Goal: Task Accomplishment & Management: Manage account settings

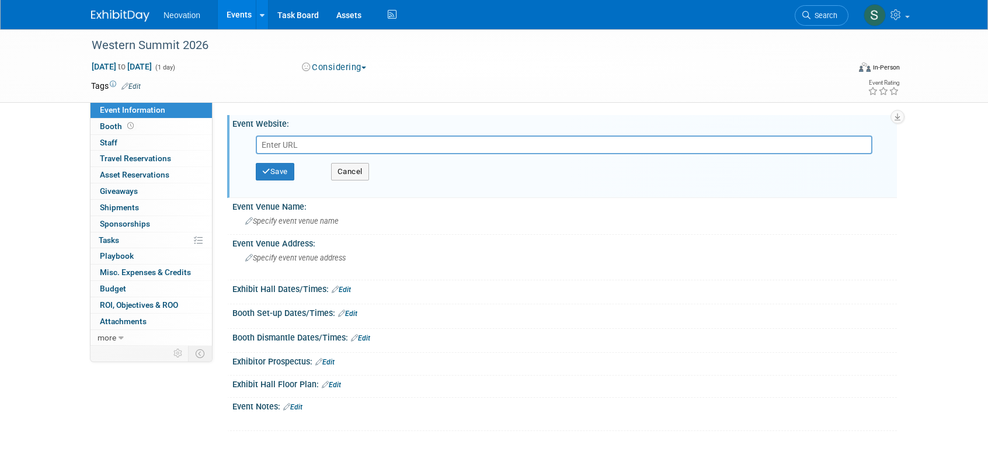
click at [313, 144] on input "text" at bounding box center [564, 144] width 616 height 19
paste input "[URL][DOMAIN_NAME]"
type input "[URL][DOMAIN_NAME]"
click at [285, 168] on button "Save" at bounding box center [275, 172] width 39 height 18
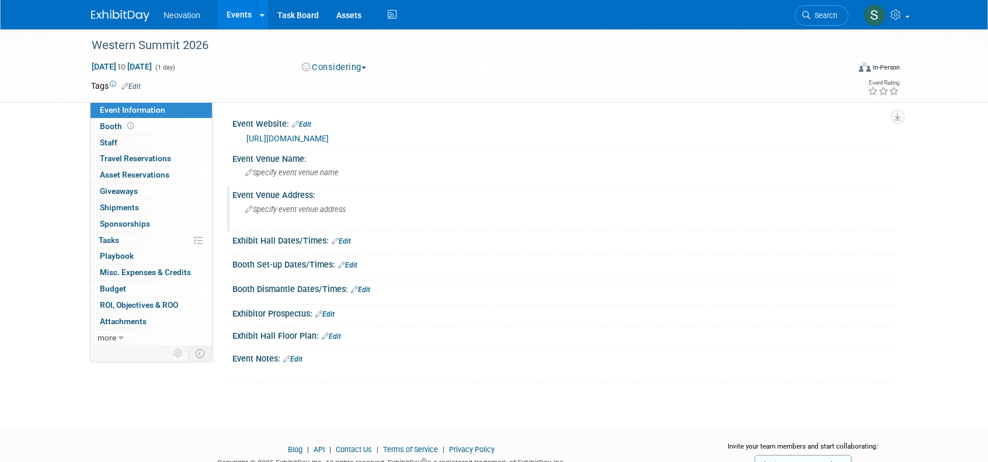
click at [283, 213] on span "Specify event venue address" at bounding box center [295, 209] width 100 height 9
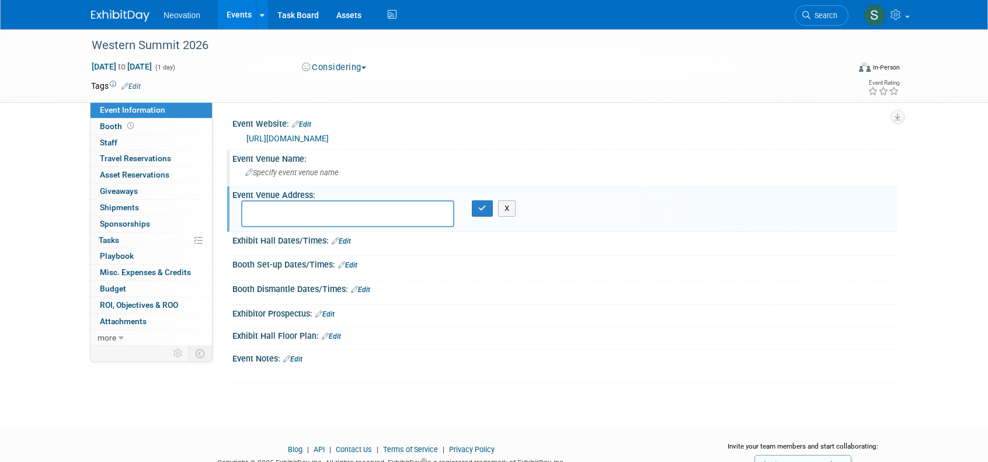
click at [299, 169] on span "Specify event venue name" at bounding box center [291, 172] width 93 height 9
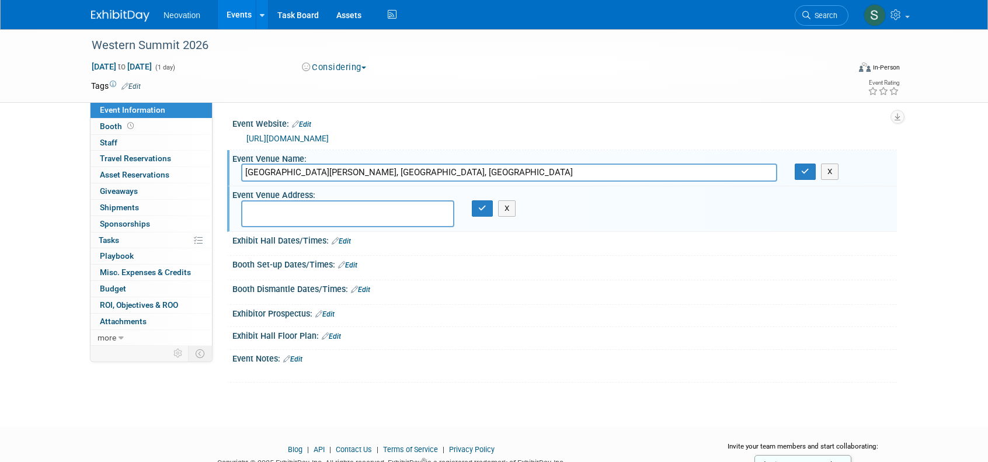
drag, startPoint x: 307, startPoint y: 173, endPoint x: 446, endPoint y: 175, distance: 139.0
click at [446, 175] on input "Hotel Fort Garry, Winnipeg, Manitoba" at bounding box center [509, 172] width 536 height 18
type input "Hotel Fort Garry"
click at [291, 211] on textarea at bounding box center [347, 213] width 213 height 27
paste textarea ", Winnipeg, Manitoba"
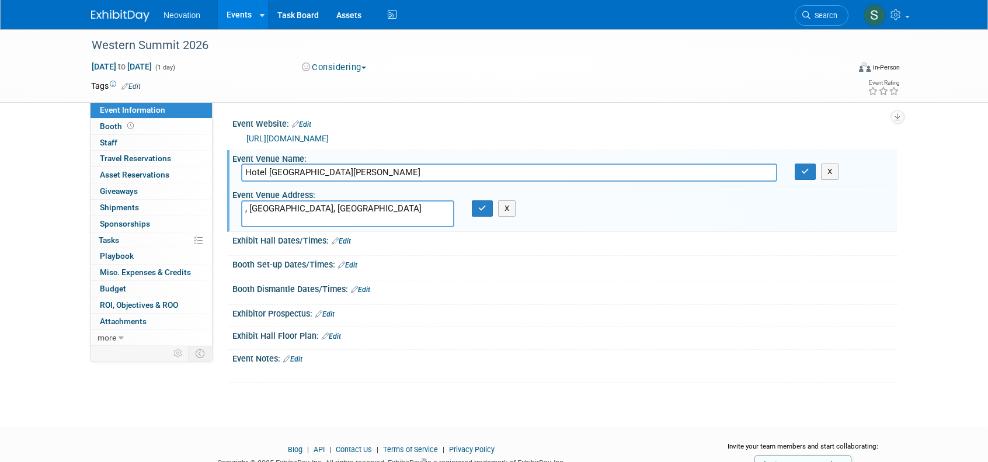
click at [251, 207] on textarea ", Winnipeg, Manitoba" at bounding box center [347, 213] width 213 height 27
type textarea "Winnipeg, MB"
click at [477, 206] on button "button" at bounding box center [482, 208] width 21 height 16
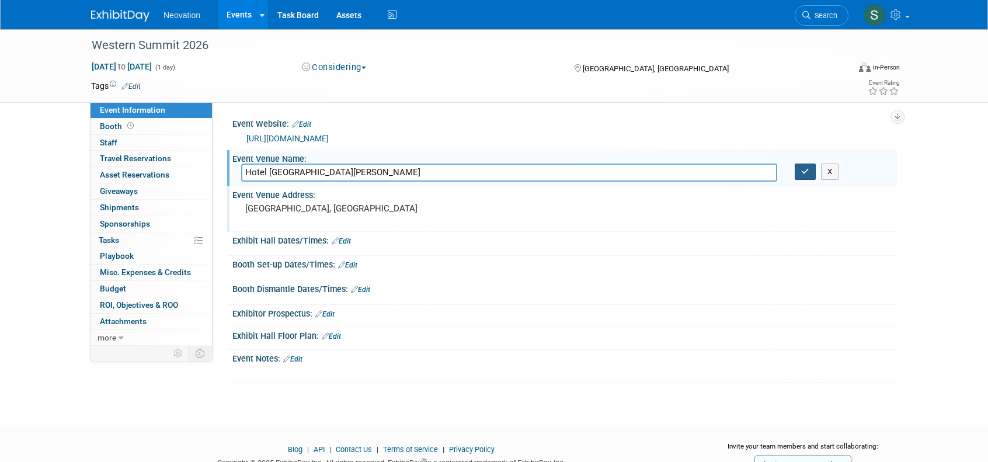
click at [801, 172] on icon "button" at bounding box center [805, 172] width 8 height 8
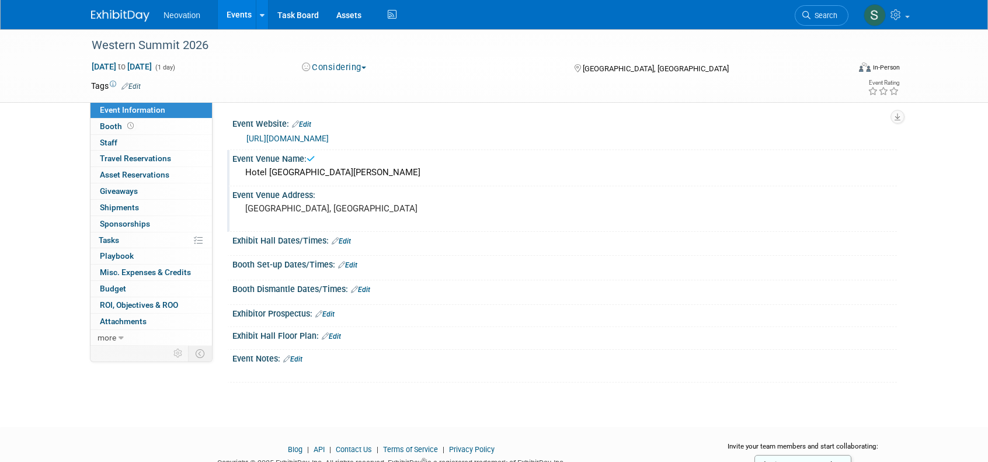
click at [117, 220] on span "Sponsorships 0" at bounding box center [125, 223] width 50 height 9
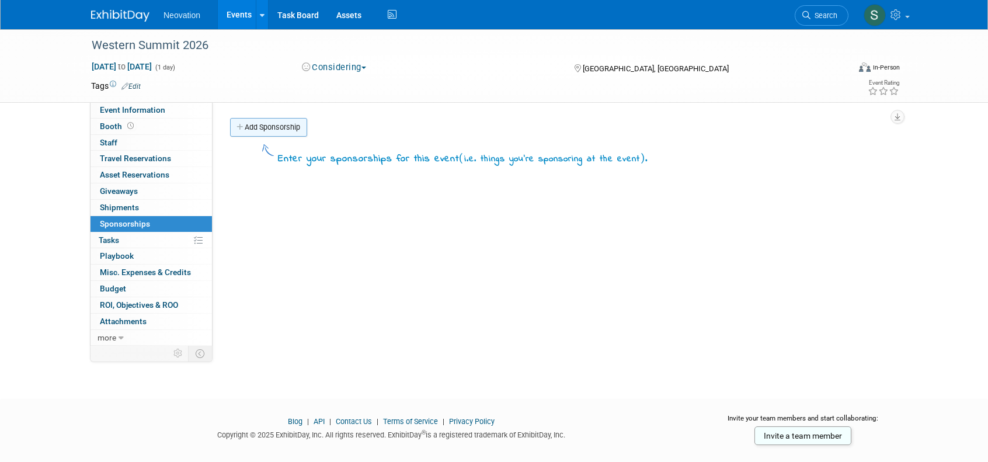
click at [273, 124] on link "Add Sponsorship" at bounding box center [268, 127] width 77 height 19
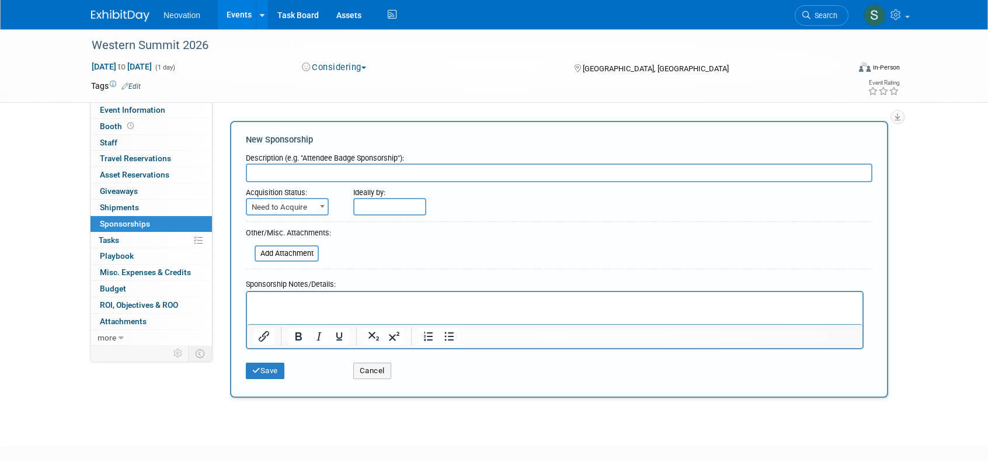
click at [277, 300] on p "Rich Text Area. Press ALT-0 for help." at bounding box center [555, 302] width 602 height 12
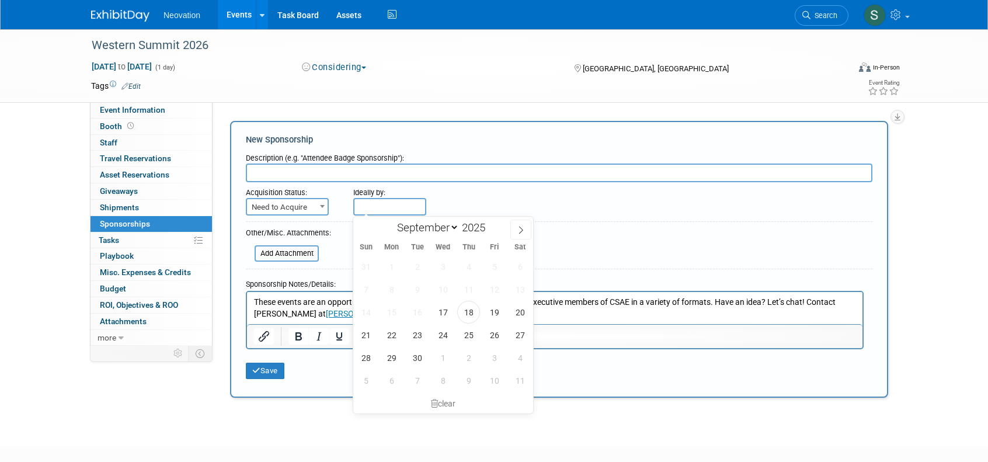
click at [382, 205] on input "text" at bounding box center [389, 207] width 73 height 18
click at [413, 358] on span "30" at bounding box center [417, 357] width 23 height 23
type input "Sep 30, 2025"
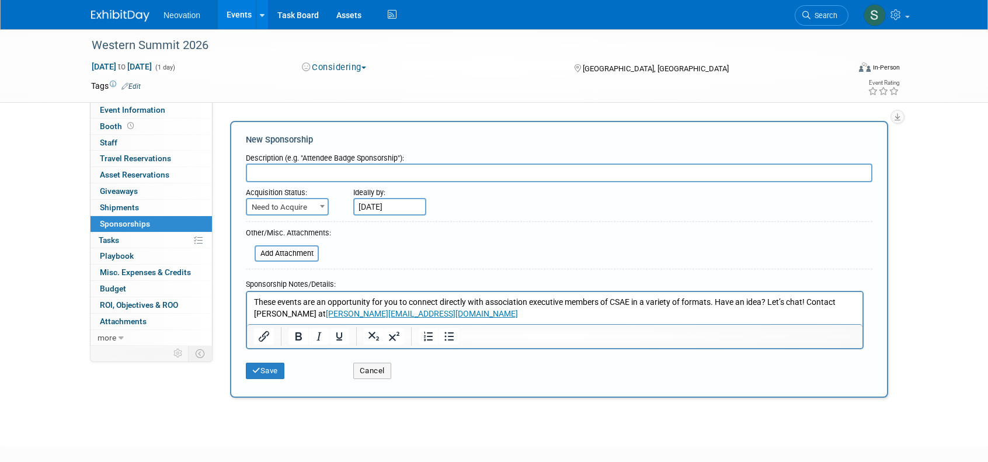
click at [308, 168] on input "text" at bounding box center [559, 172] width 626 height 19
type input "Event Sponsorship"
click at [274, 364] on button "Save" at bounding box center [265, 371] width 39 height 16
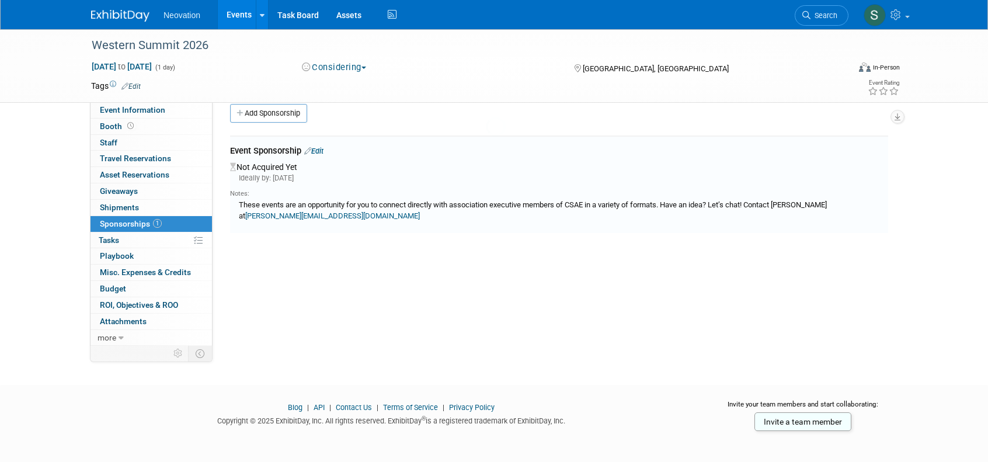
scroll to position [19, 0]
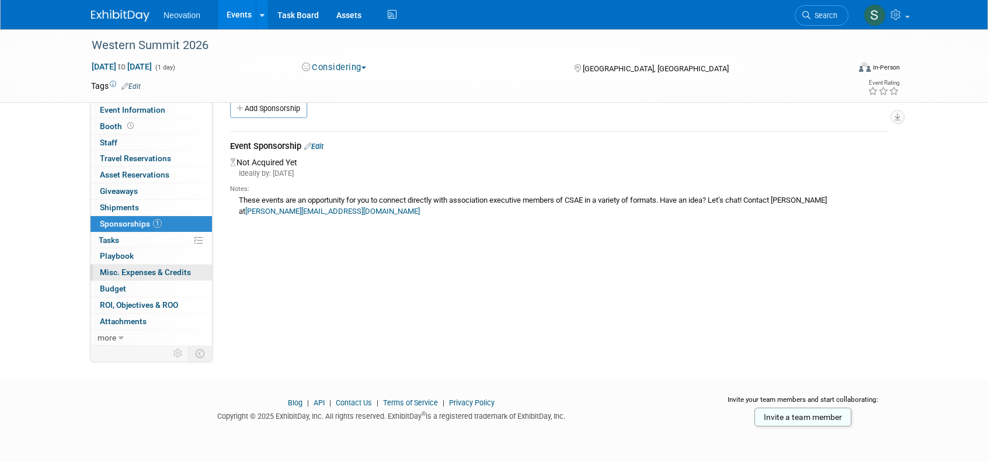
click at [137, 268] on span "Misc. Expenses & Credits 0" at bounding box center [145, 271] width 91 height 9
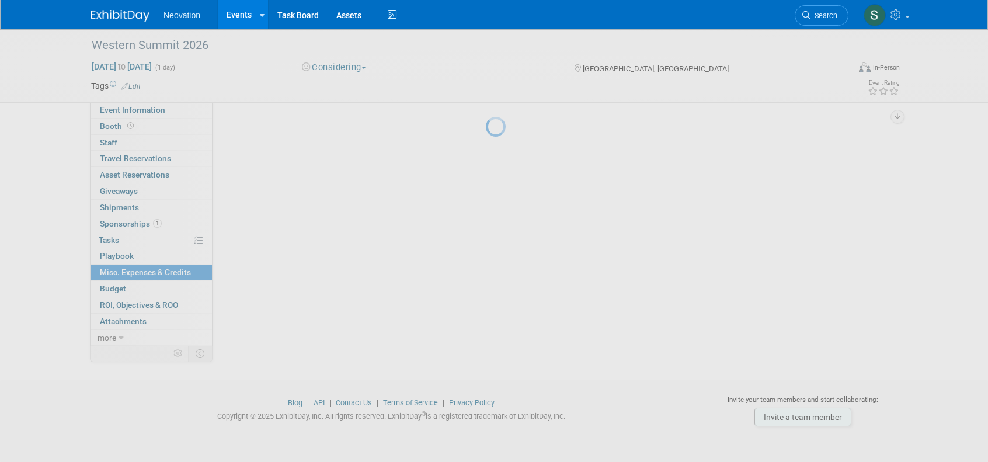
scroll to position [0, 0]
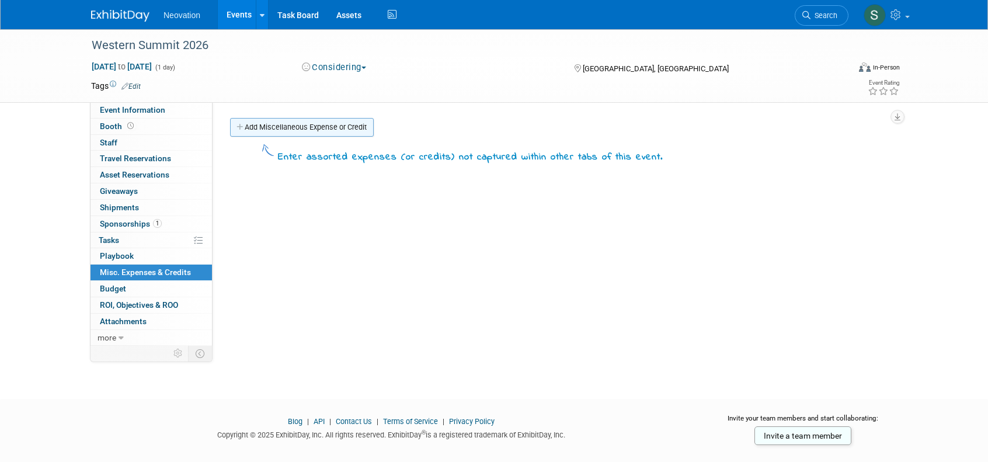
click at [297, 127] on link "Add Miscellaneous Expense or Credit" at bounding box center [302, 127] width 144 height 19
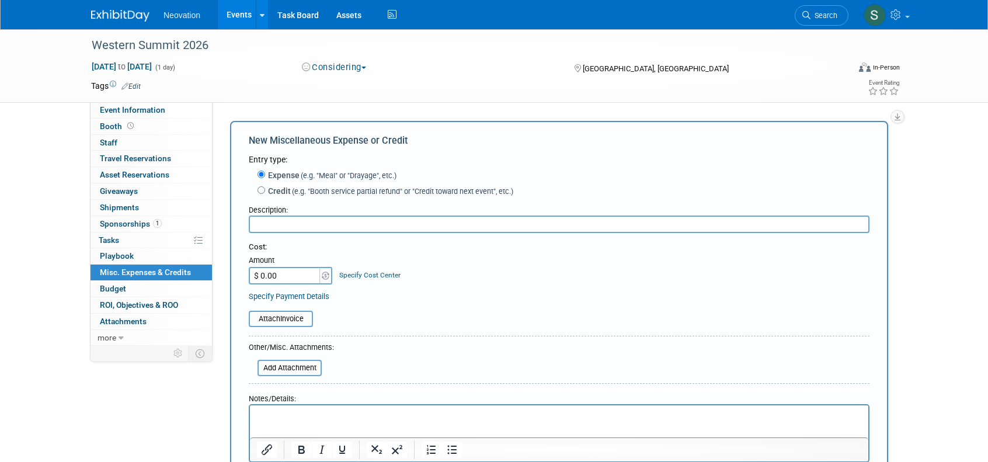
click at [284, 226] on input "text" at bounding box center [559, 224] width 621 height 18
type input "Delegate Registration"
click at [287, 276] on input "$ 0.00" at bounding box center [285, 276] width 73 height 18
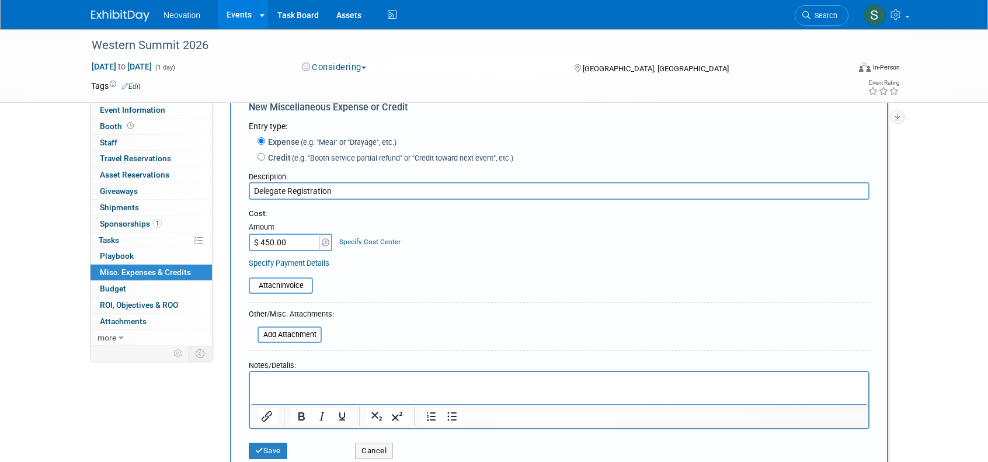
scroll to position [58, 0]
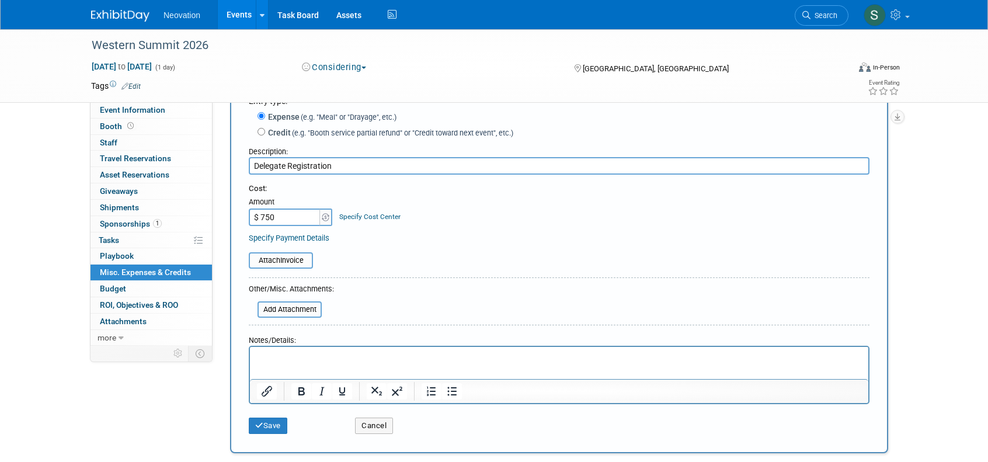
type input "$ 750.00"
click at [330, 357] on p "Rich Text Area. Press ALT-0 for help." at bounding box center [559, 357] width 605 height 12
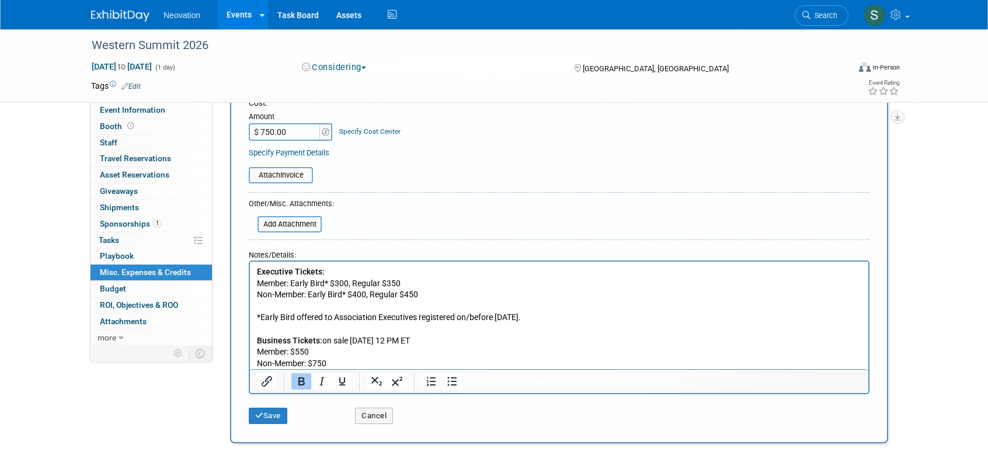
scroll to position [250, 0]
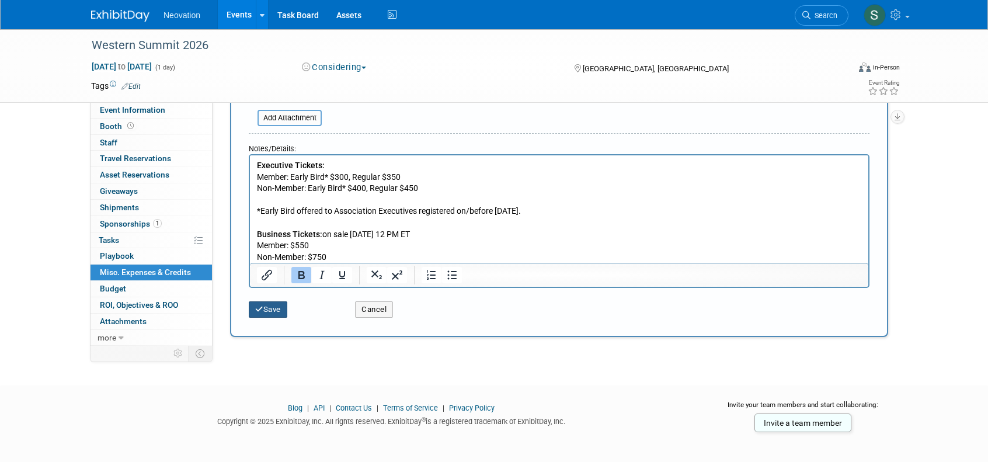
click at [277, 308] on button "Save" at bounding box center [268, 309] width 39 height 16
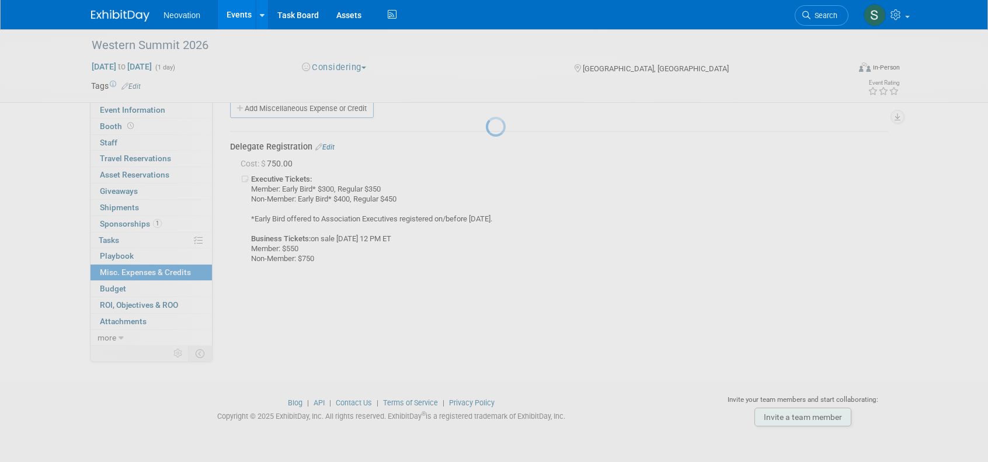
scroll to position [19, 0]
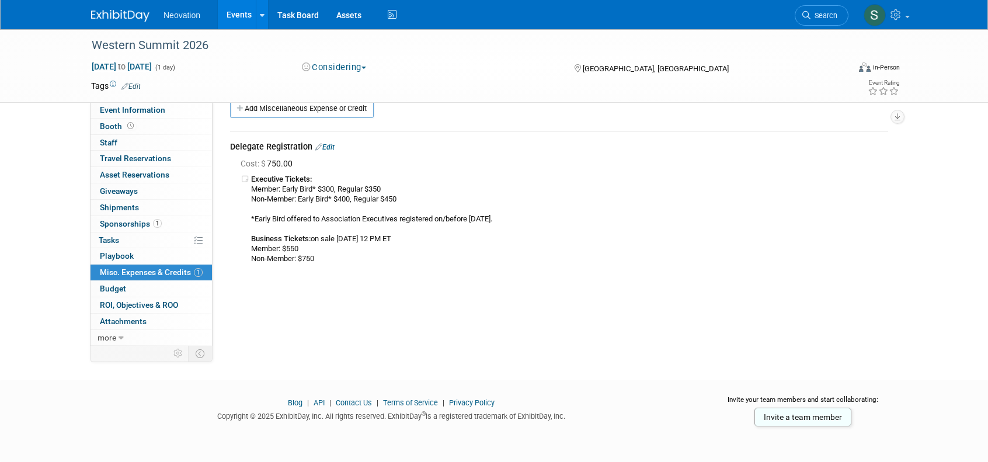
click at [129, 16] on img at bounding box center [120, 16] width 58 height 12
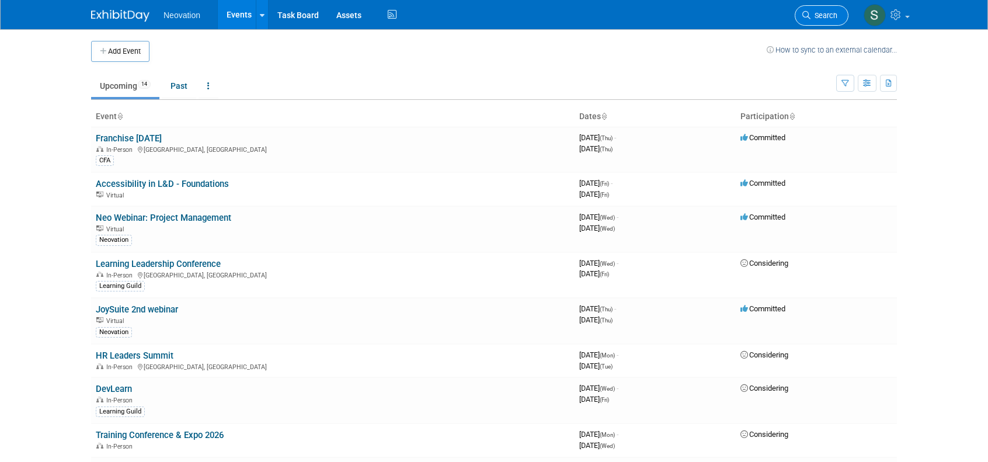
click at [830, 11] on span "Search" at bounding box center [823, 15] width 27 height 9
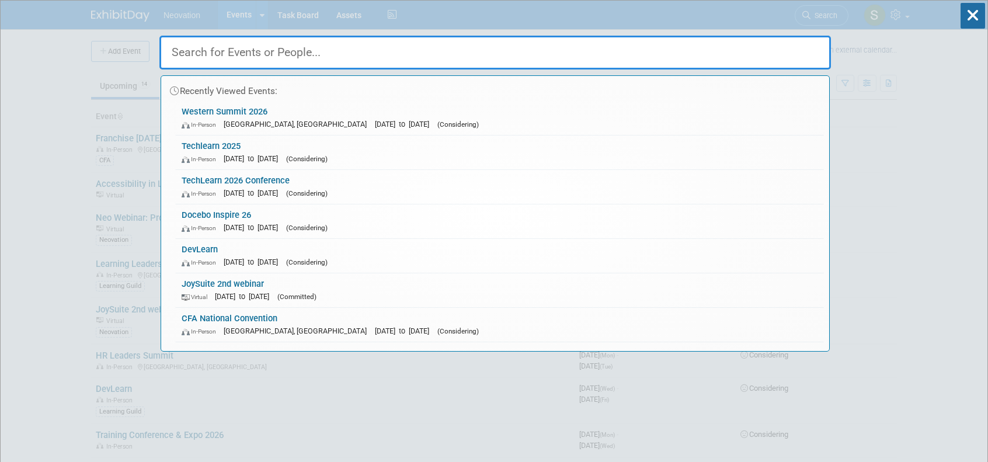
type input "c"
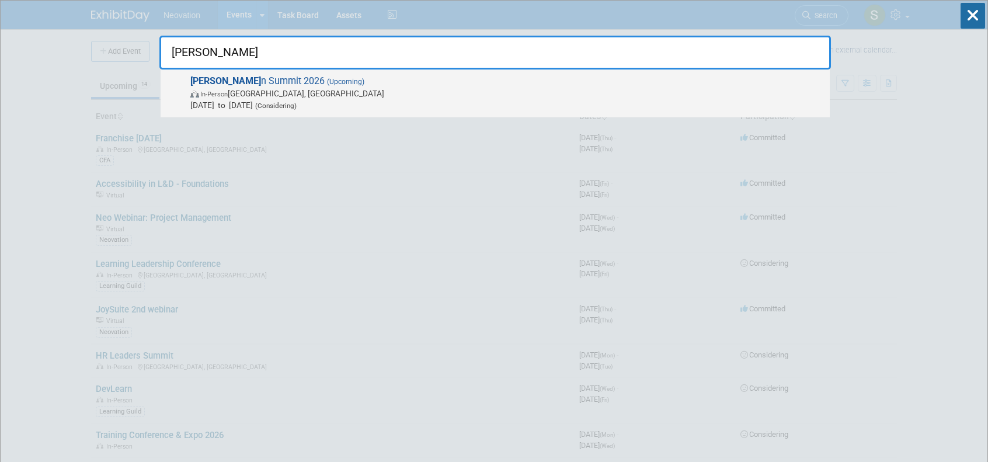
type input "wester"
click at [244, 81] on span "Wester n Summit 2026 (Upcoming) In-Person Winnipeg, Canada Apr 24, 2026 to Apr …" at bounding box center [505, 93] width 637 height 36
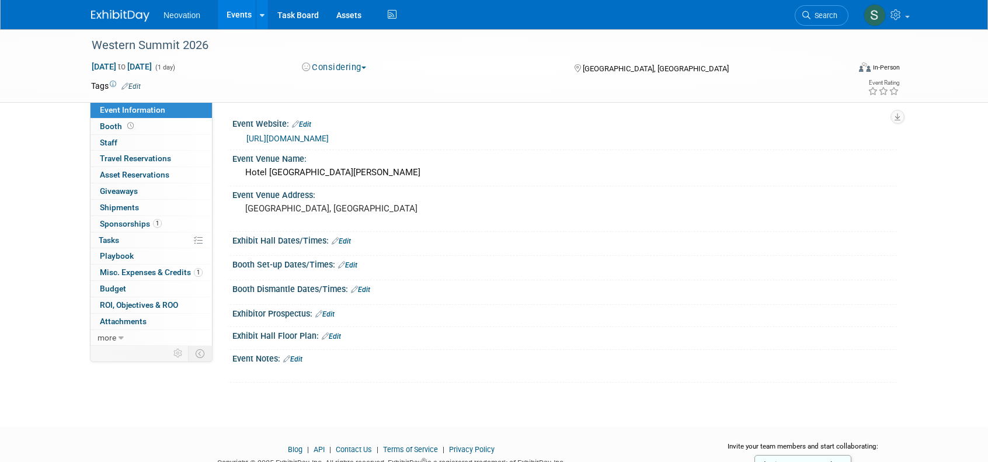
click at [135, 87] on link "Edit" at bounding box center [130, 86] width 19 height 8
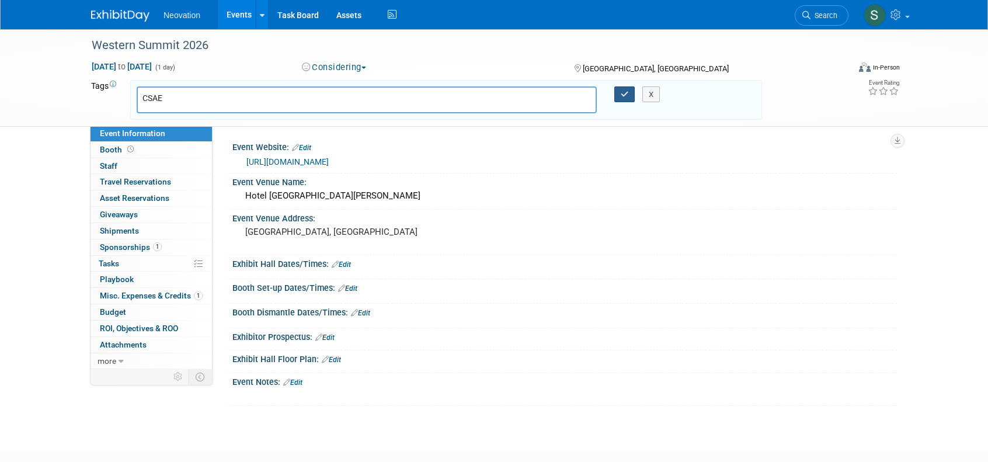
type input "CSAE"
click at [622, 90] on icon "button" at bounding box center [625, 94] width 8 height 8
type input "CSAE"
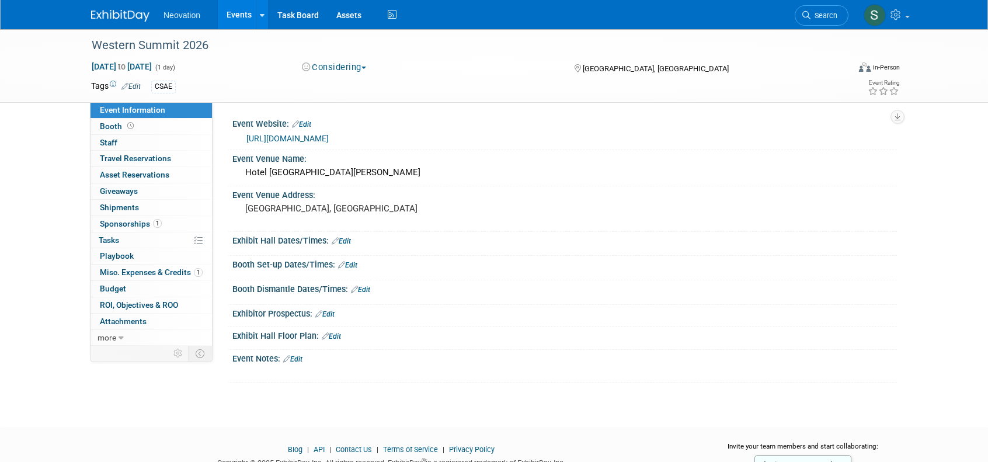
click at [532, 256] on div "Booth Set-up Dates/Times: Edit" at bounding box center [564, 263] width 664 height 15
click at [130, 19] on img at bounding box center [120, 16] width 58 height 12
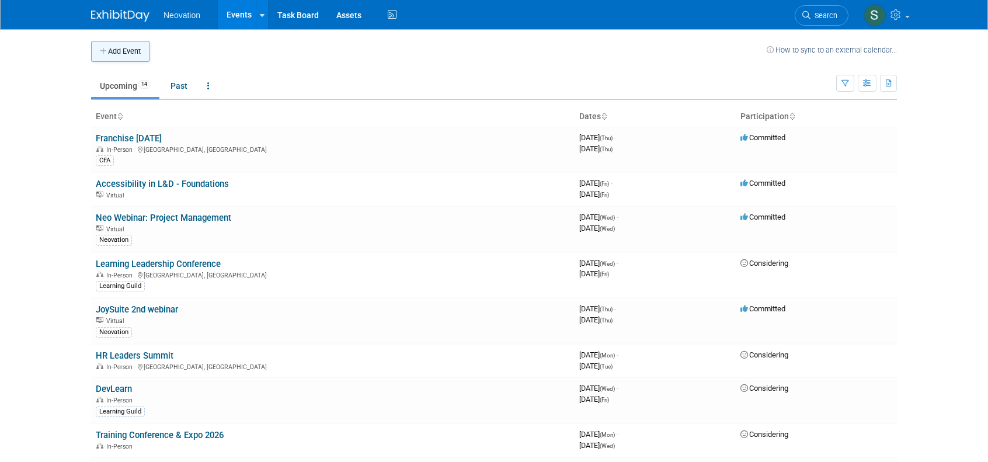
click at [110, 47] on button "Add Event" at bounding box center [120, 51] width 58 height 21
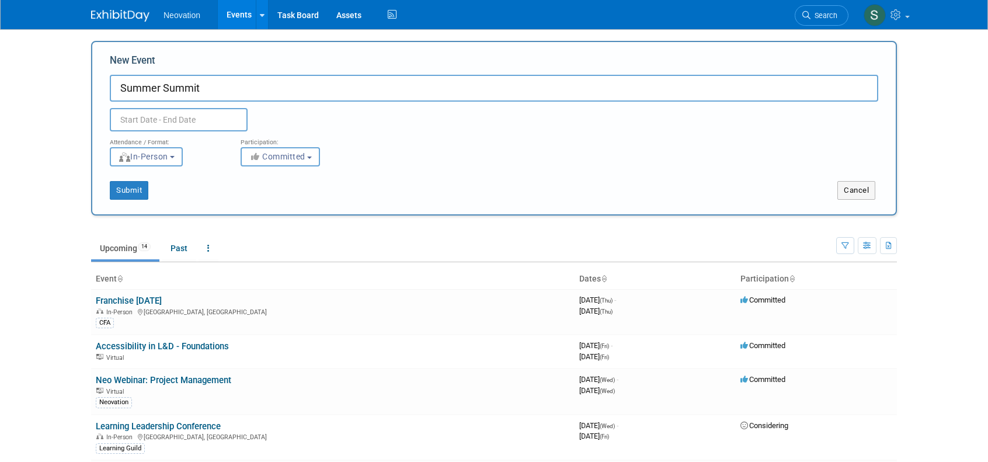
type input "Summer Summit"
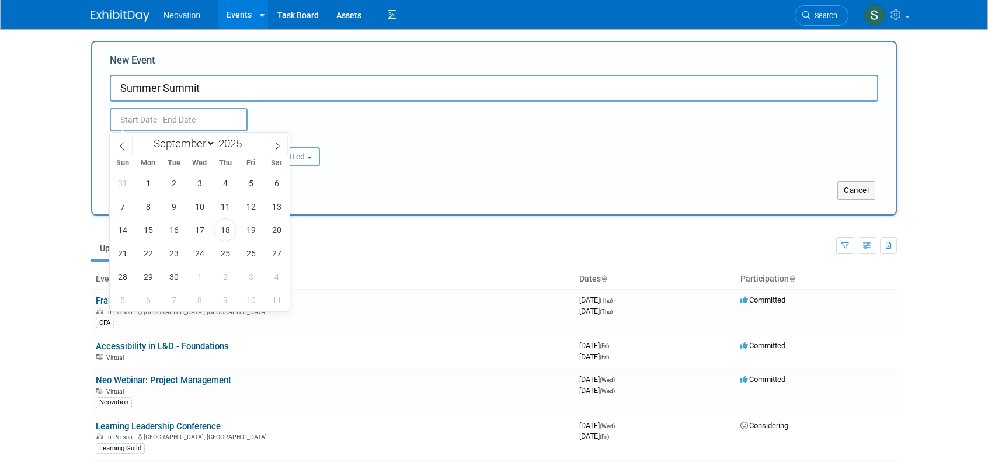
click at [201, 120] on input "text" at bounding box center [179, 119] width 138 height 23
click at [248, 148] on span at bounding box center [246, 147] width 8 height 7
click at [248, 138] on span at bounding box center [246, 140] width 8 height 7
type input "2026"
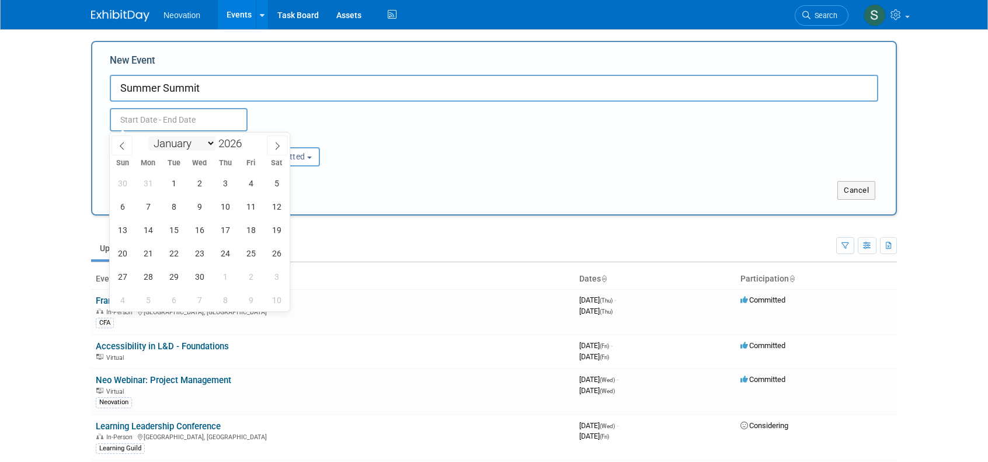
click at [172, 142] on select "January February March April May June July August September October November De…" at bounding box center [181, 143] width 67 height 15
select select "6"
click at [148, 136] on select "January February March April May June July August September October November De…" at bounding box center [181, 143] width 67 height 15
click at [198, 205] on span "8" at bounding box center [199, 206] width 23 height 23
click at [222, 205] on span "9" at bounding box center [225, 206] width 23 height 23
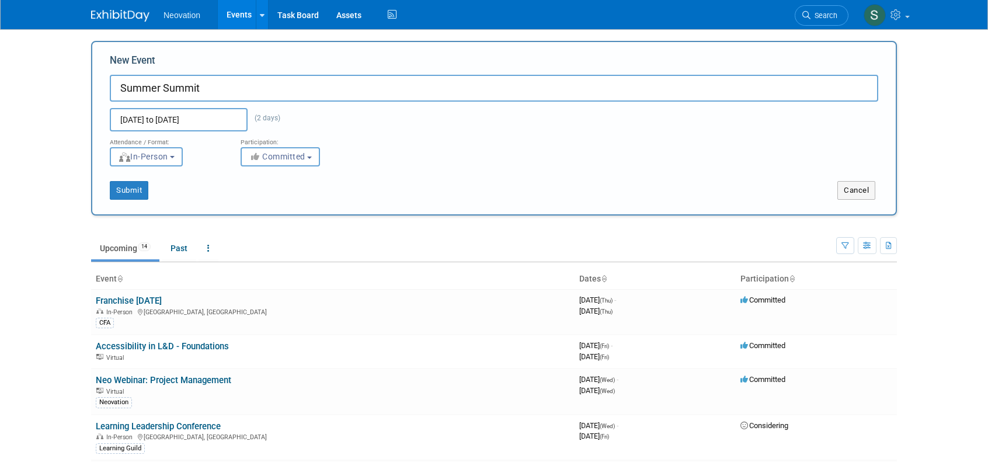
click at [207, 122] on input "Jul 8, 2026 to Jul 9, 2026" at bounding box center [179, 119] width 138 height 23
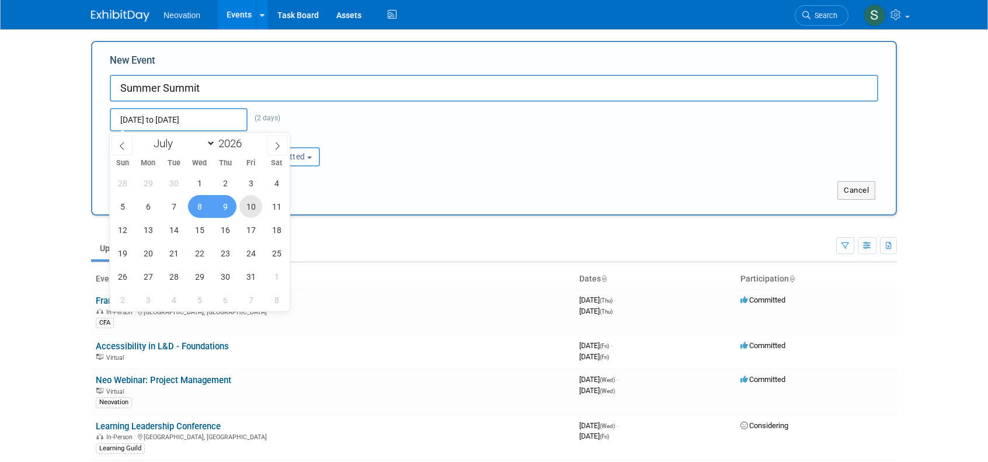
click at [249, 207] on span "10" at bounding box center [250, 206] width 23 height 23
type input "Jul 10, 2026 to Jul 10, 2026"
click at [492, 170] on div "Submit Cancel" at bounding box center [494, 182] width 786 height 33
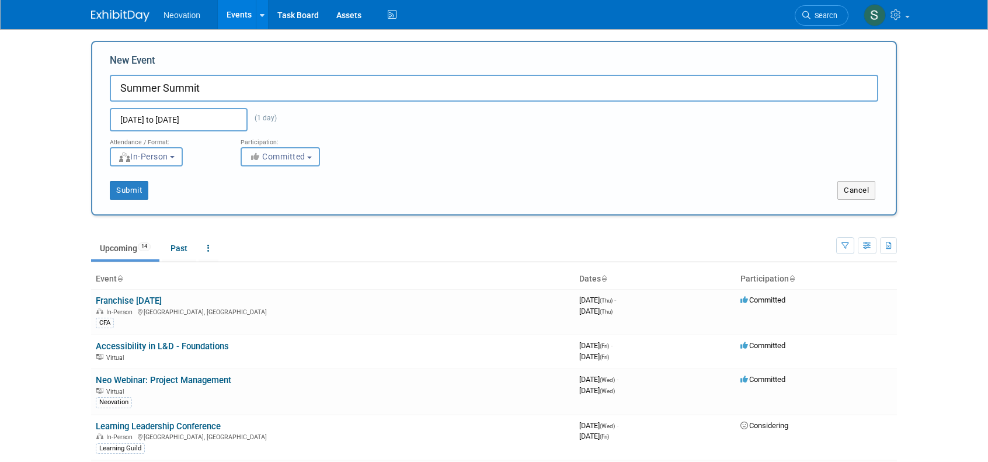
click at [285, 159] on span "Committed" at bounding box center [277, 156] width 57 height 9
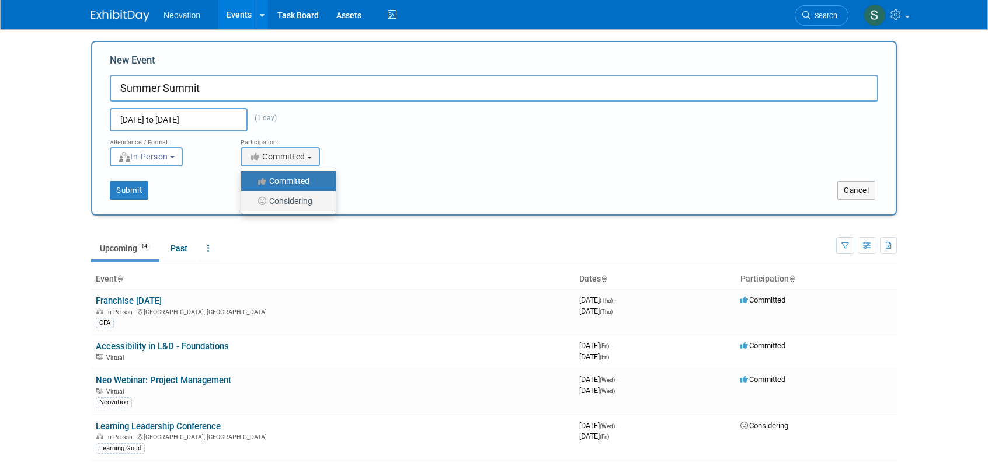
click at [295, 202] on label "Considering" at bounding box center [285, 200] width 77 height 15
click at [252, 202] on input "Considering" at bounding box center [248, 201] width 8 height 8
select select "2"
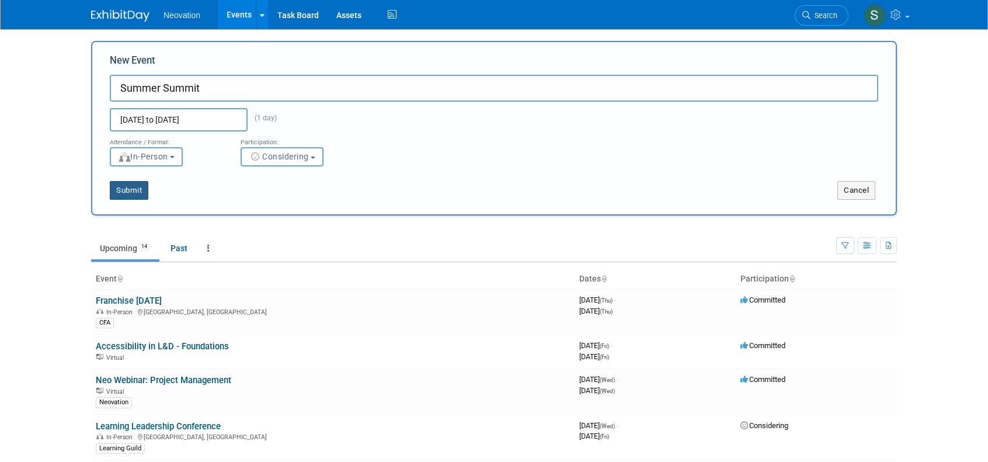
click at [127, 191] on button "Submit" at bounding box center [129, 190] width 39 height 19
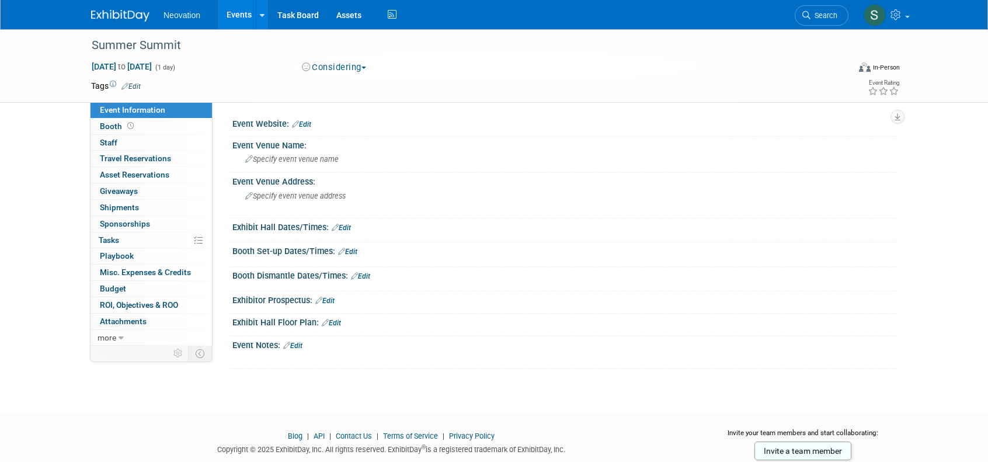
click at [309, 125] on link "Edit" at bounding box center [301, 124] width 19 height 8
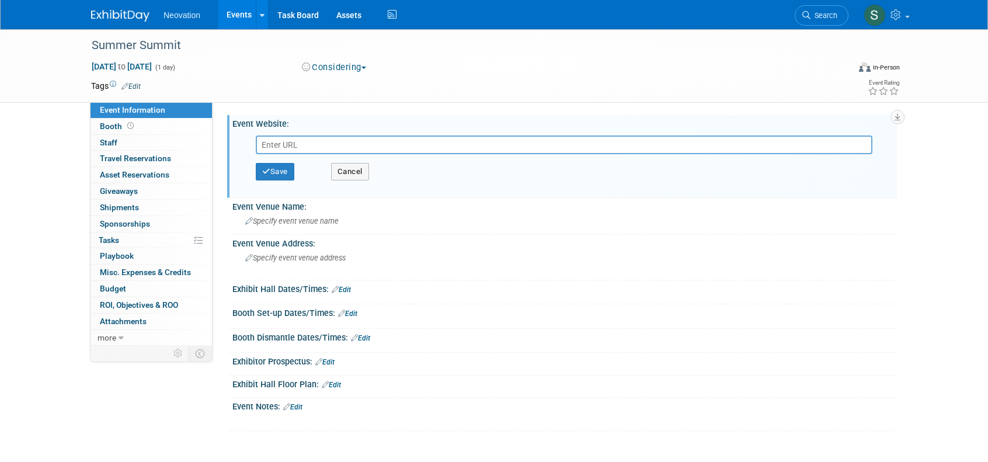
click at [383, 149] on input "text" at bounding box center [564, 144] width 616 height 19
paste input "https://site.pheedloop.com/event/summer2026/home/"
type input "https://site.pheedloop.com/event/summer2026/home/"
click at [274, 169] on button "Save" at bounding box center [275, 172] width 39 height 18
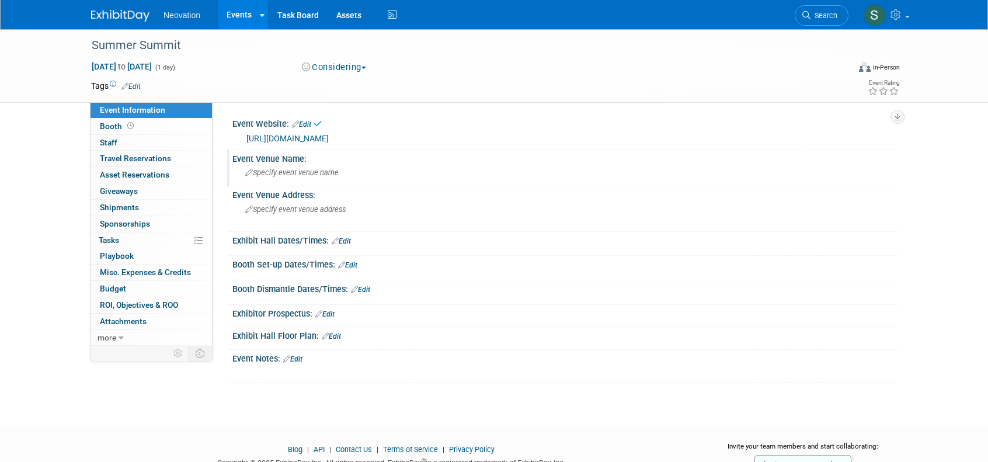
click at [332, 176] on span "Specify event venue name" at bounding box center [291, 172] width 93 height 9
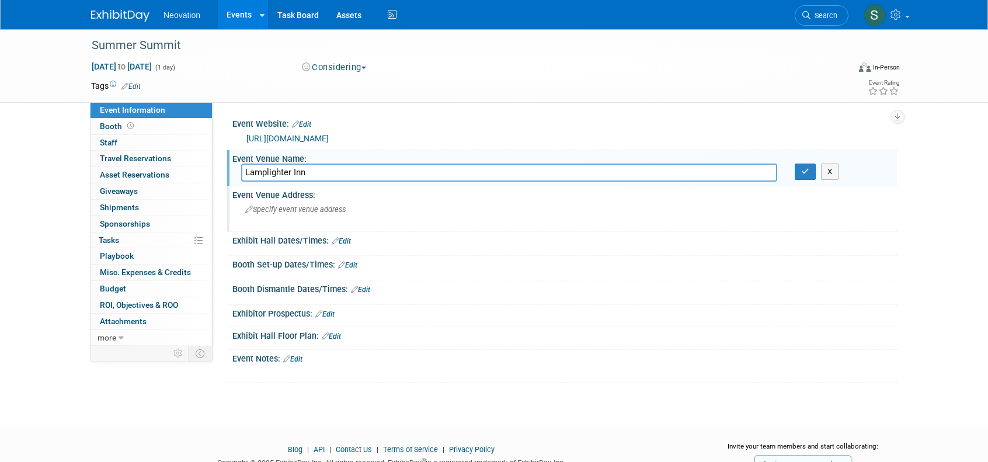
type input "Lamplighter Inn"
click at [305, 211] on span "Specify event venue address" at bounding box center [295, 209] width 100 height 9
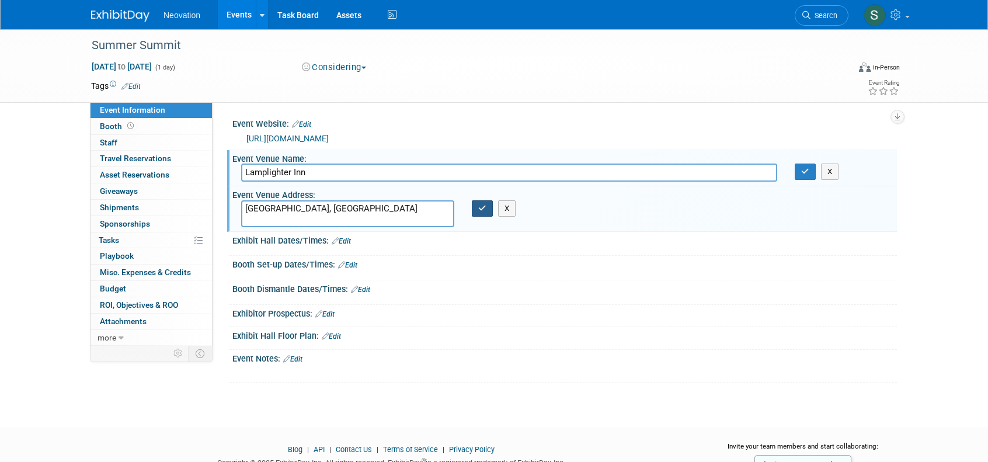
type textarea "London, ON"
click at [483, 209] on icon "button" at bounding box center [482, 208] width 8 height 8
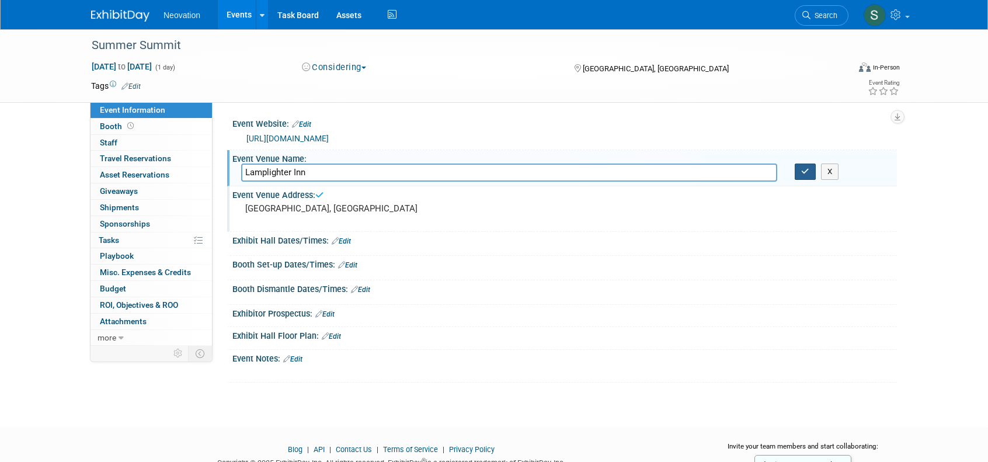
click at [803, 170] on icon "button" at bounding box center [805, 172] width 8 height 8
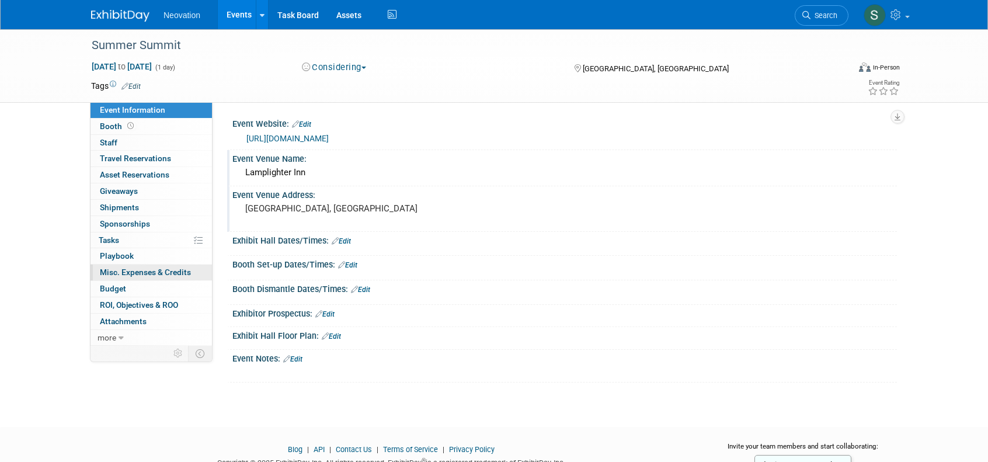
click at [131, 265] on link "0 Misc. Expenses & Credits 0" at bounding box center [150, 272] width 121 height 16
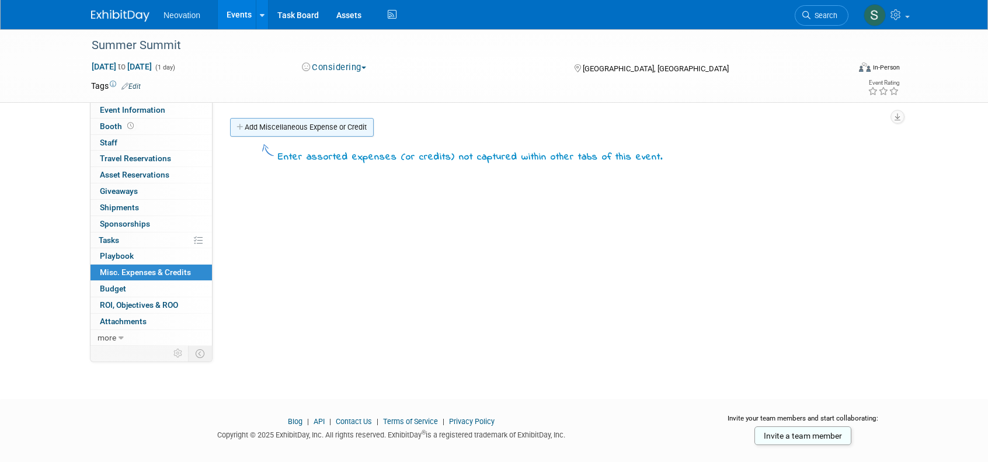
click at [277, 123] on link "Add Miscellaneous Expense or Credit" at bounding box center [302, 127] width 144 height 19
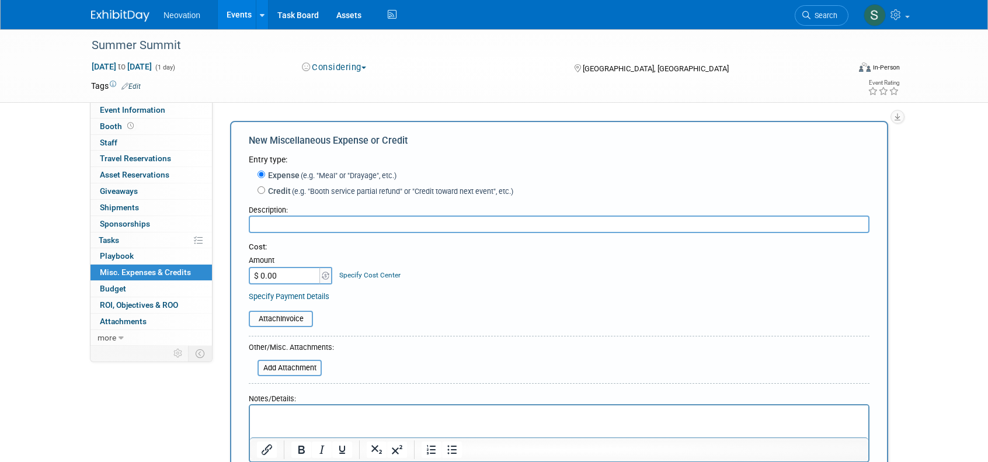
click at [330, 419] on p "Rich Text Area. Press ALT-0 for help." at bounding box center [559, 416] width 605 height 12
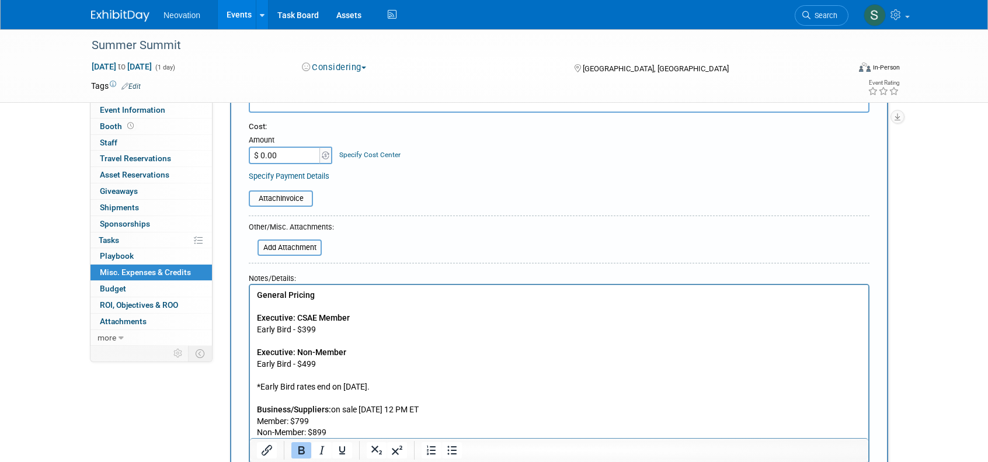
click at [291, 155] on input "$ 0.00" at bounding box center [285, 156] width 73 height 18
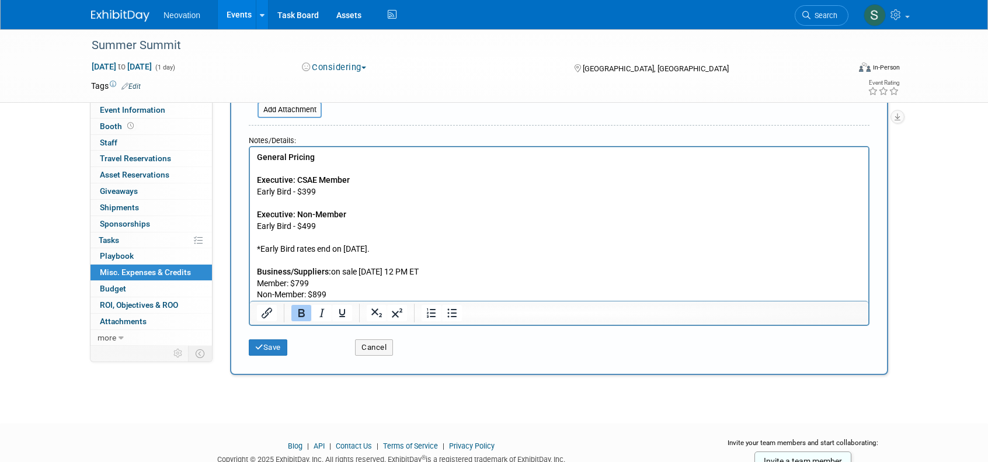
scroll to position [300, 0]
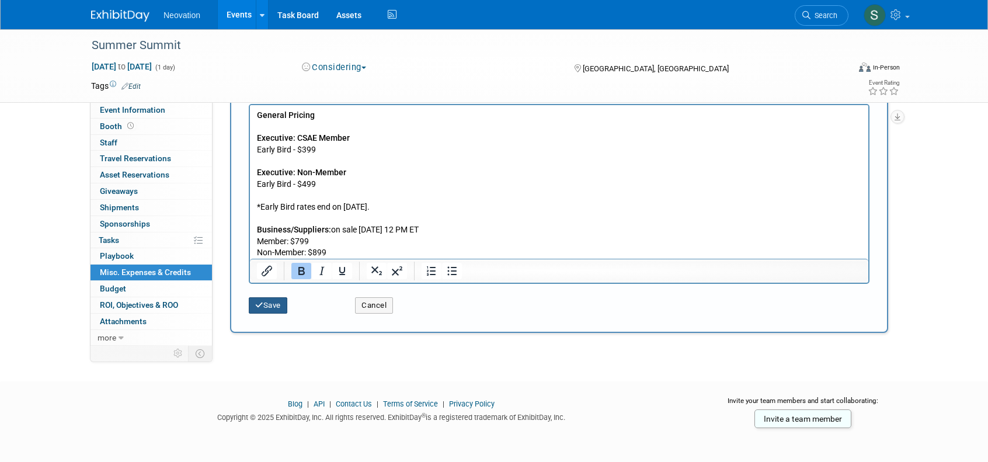
type input "$ 899.00"
click at [254, 306] on button "Save" at bounding box center [268, 305] width 39 height 16
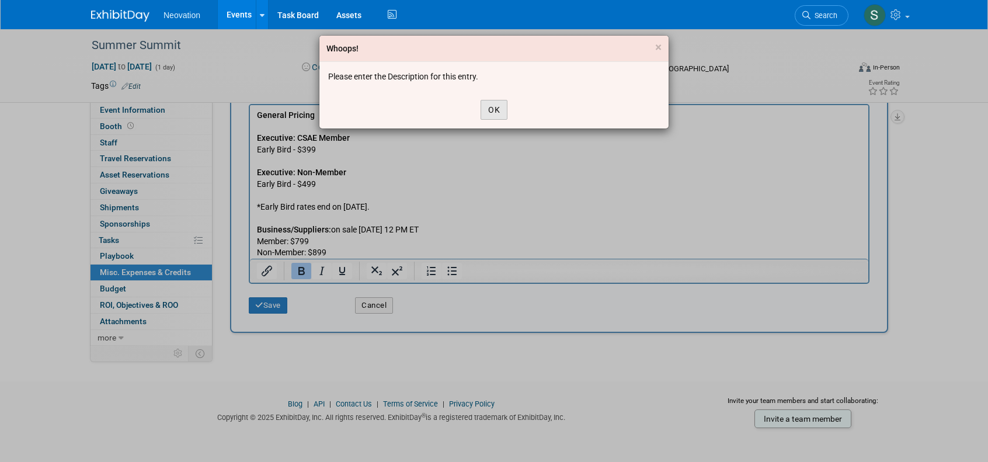
drag, startPoint x: 496, startPoint y: 103, endPoint x: 214, endPoint y: 68, distance: 284.7
click at [496, 103] on button "OK" at bounding box center [493, 110] width 27 height 20
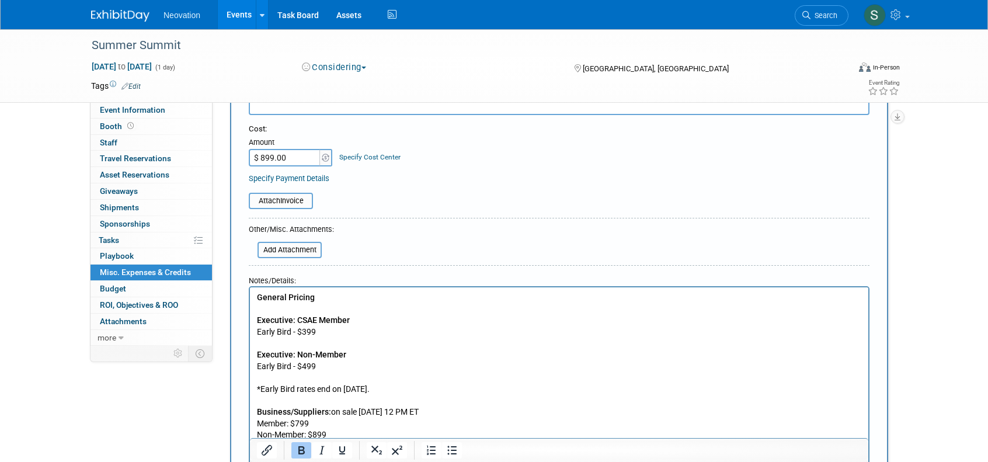
scroll to position [8, 0]
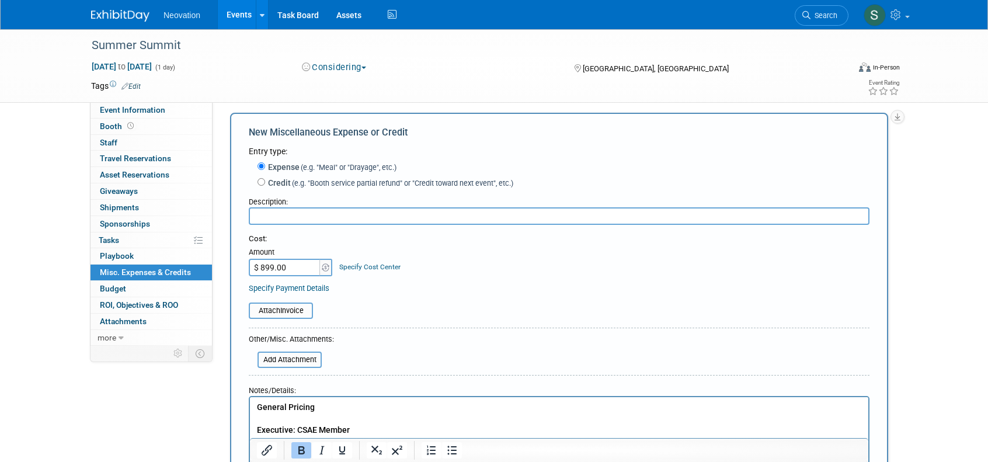
click at [325, 214] on input "text" at bounding box center [559, 216] width 621 height 18
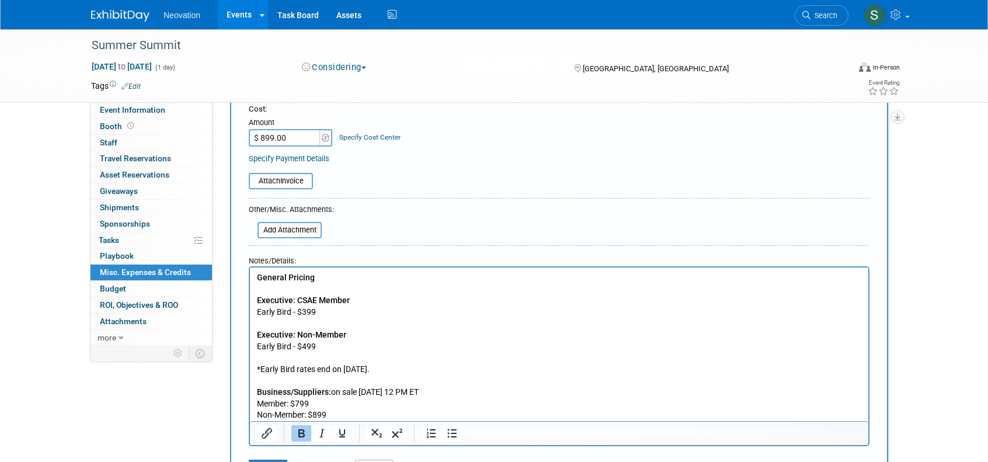
scroll to position [300, 0]
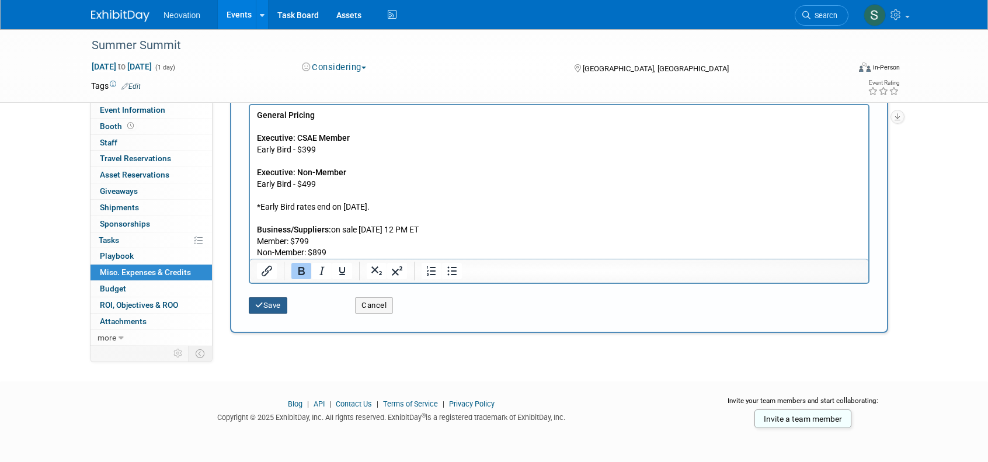
type input "Delegate Registration"
click at [277, 301] on button "Save" at bounding box center [268, 305] width 39 height 16
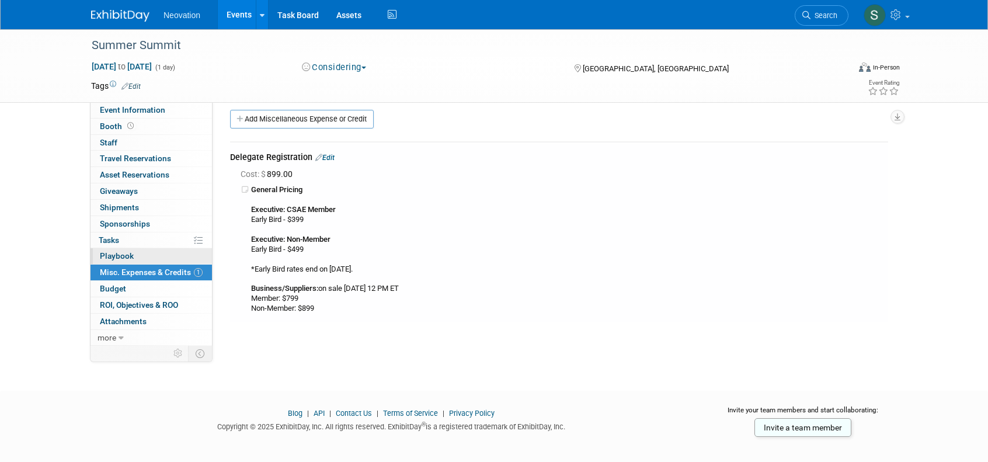
scroll to position [0, 0]
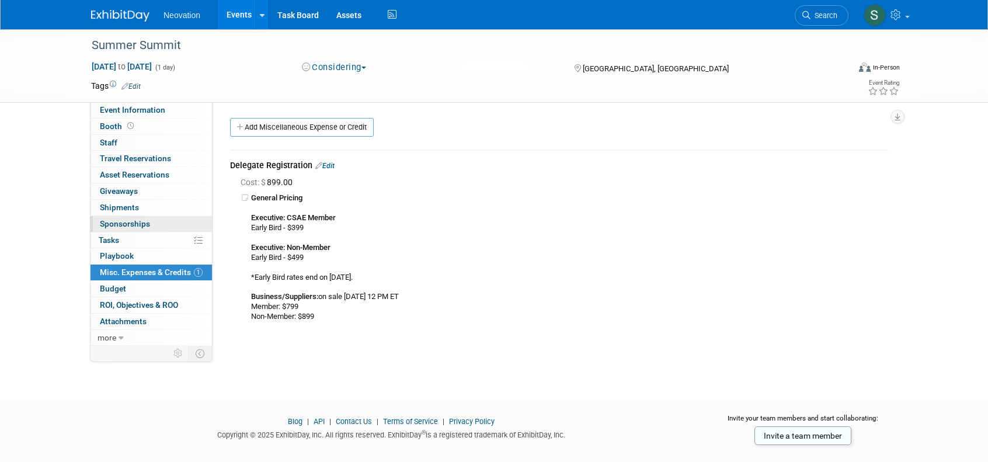
click at [135, 220] on span "Sponsorships 0" at bounding box center [125, 223] width 50 height 9
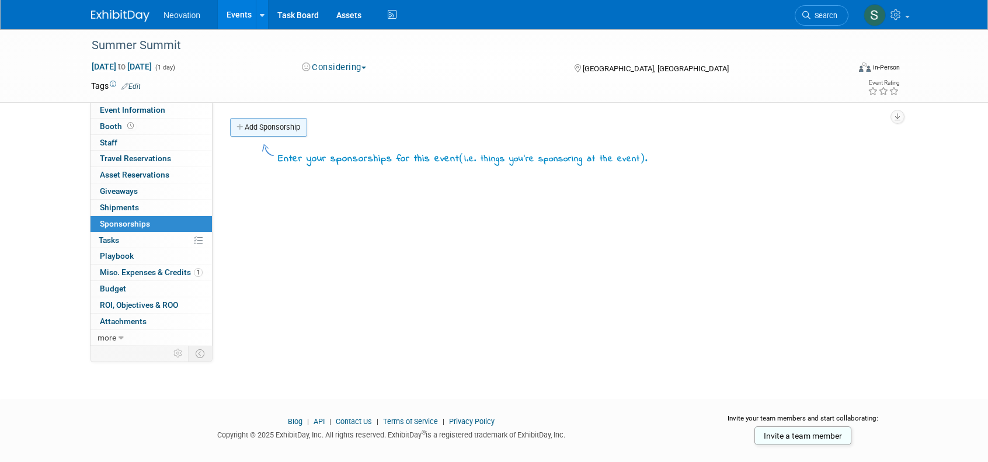
click at [266, 127] on link "Add Sponsorship" at bounding box center [268, 127] width 77 height 19
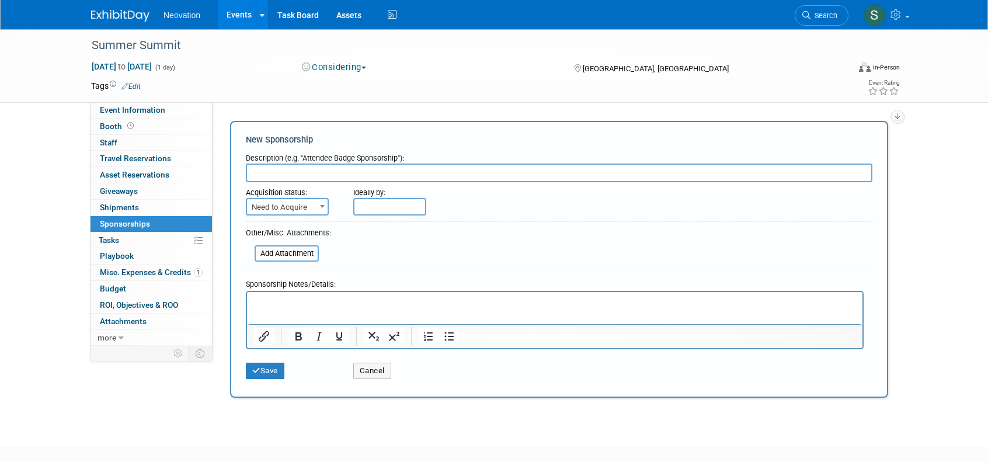
click at [335, 303] on p "Rich Text Area. Press ALT-0 for help." at bounding box center [555, 302] width 602 height 12
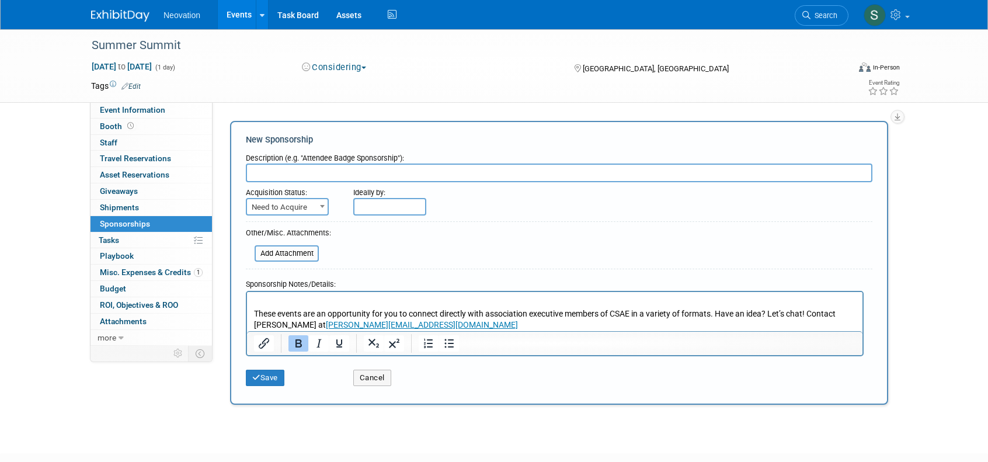
click at [368, 210] on input "text" at bounding box center [389, 207] width 73 height 18
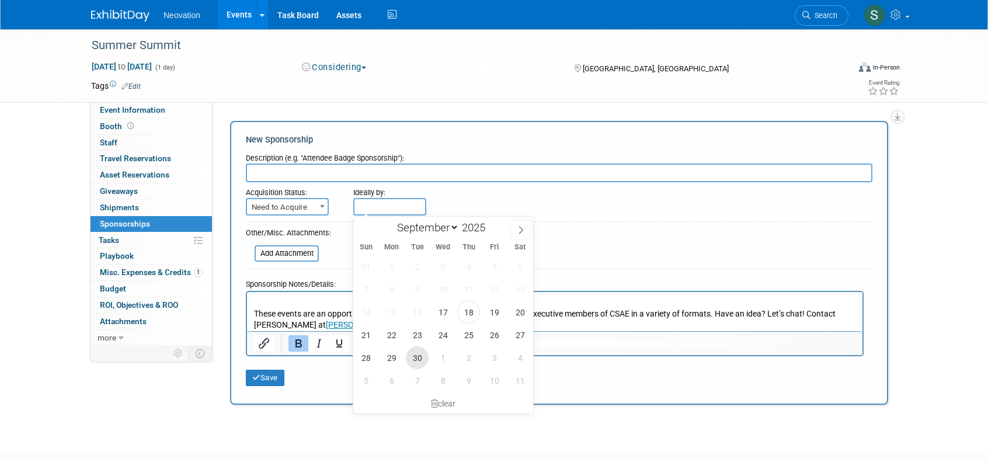
click at [420, 358] on span "30" at bounding box center [417, 357] width 23 height 23
type input "Sep 30, 2025"
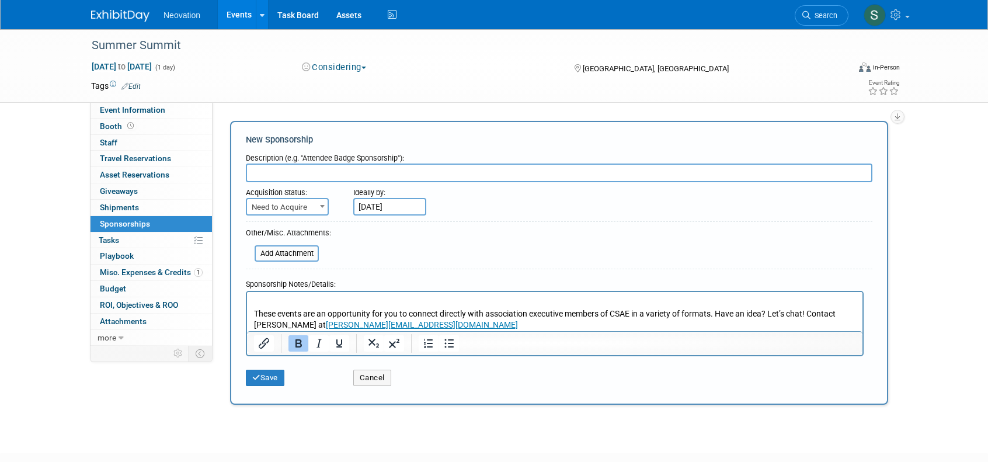
click at [302, 169] on input "text" at bounding box center [559, 172] width 626 height 19
type input "Sponsorship Opportunities"
click at [272, 377] on button "Save" at bounding box center [265, 378] width 39 height 16
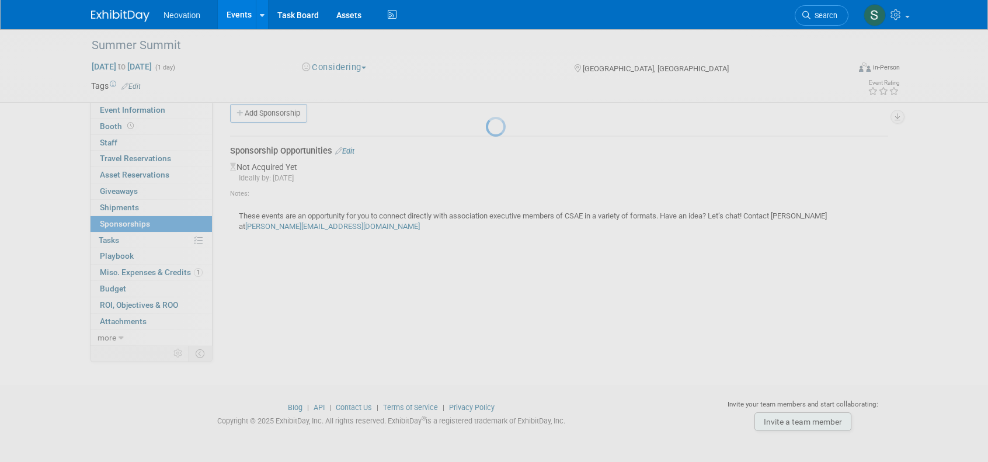
scroll to position [19, 0]
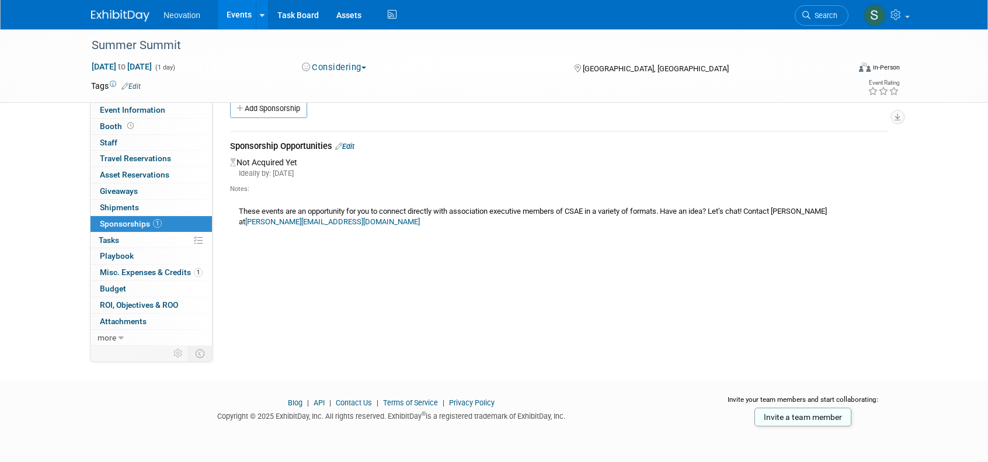
click at [126, 18] on img at bounding box center [120, 16] width 58 height 12
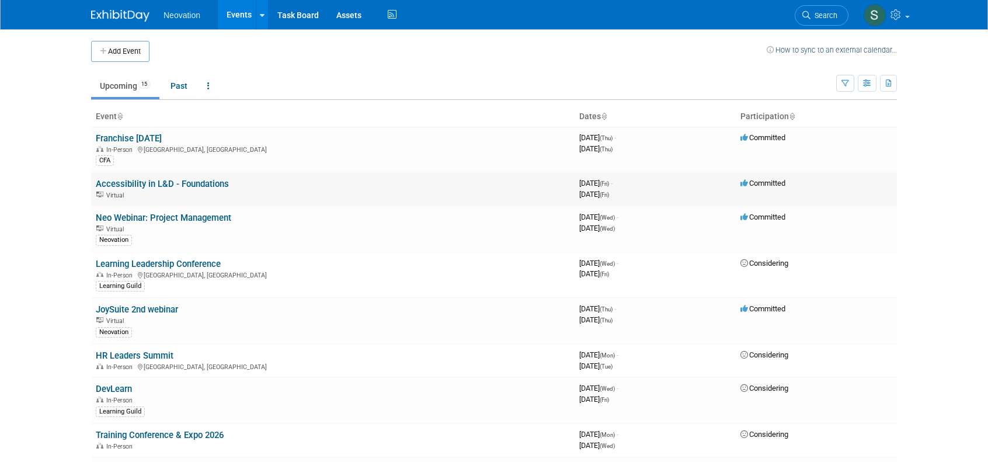
click at [120, 181] on link "Accessibility in L&D - Foundations" at bounding box center [162, 184] width 133 height 11
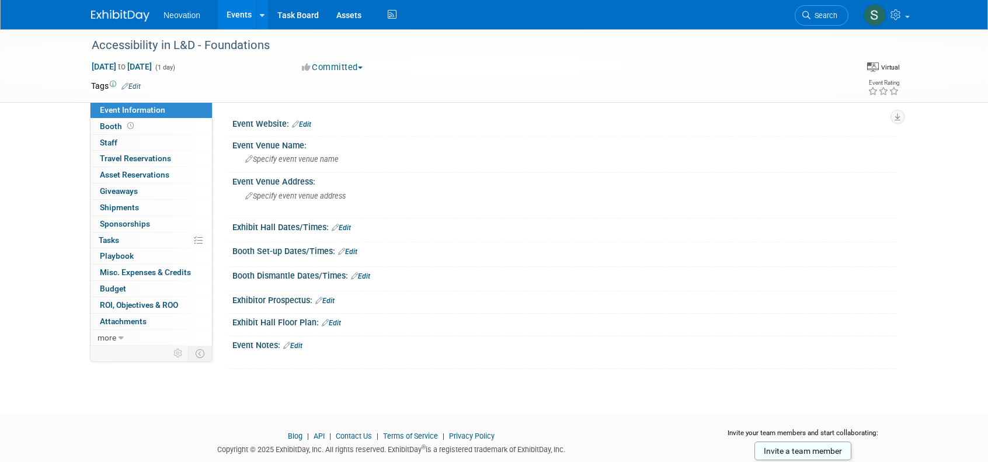
click at [135, 86] on link "Edit" at bounding box center [130, 86] width 19 height 8
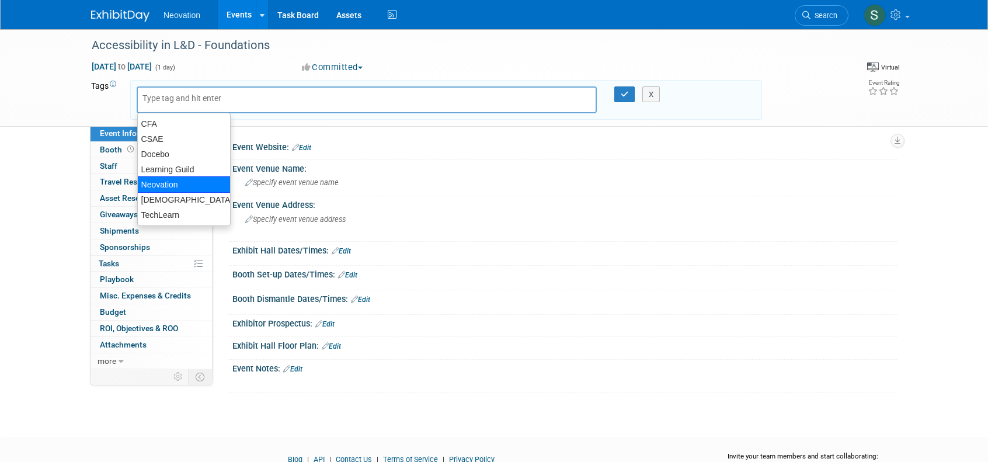
click at [168, 180] on div "Neovation" at bounding box center [183, 184] width 93 height 16
type input "Neovation"
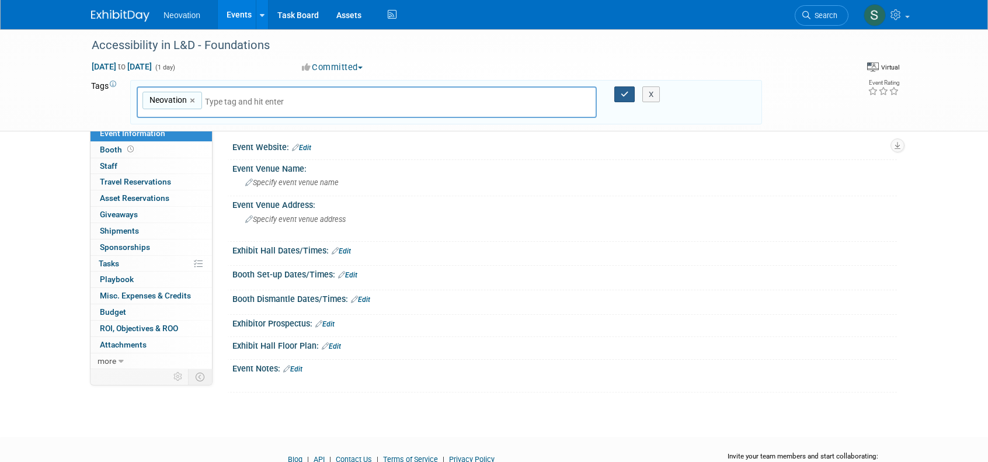
click at [620, 93] on button "button" at bounding box center [624, 94] width 21 height 16
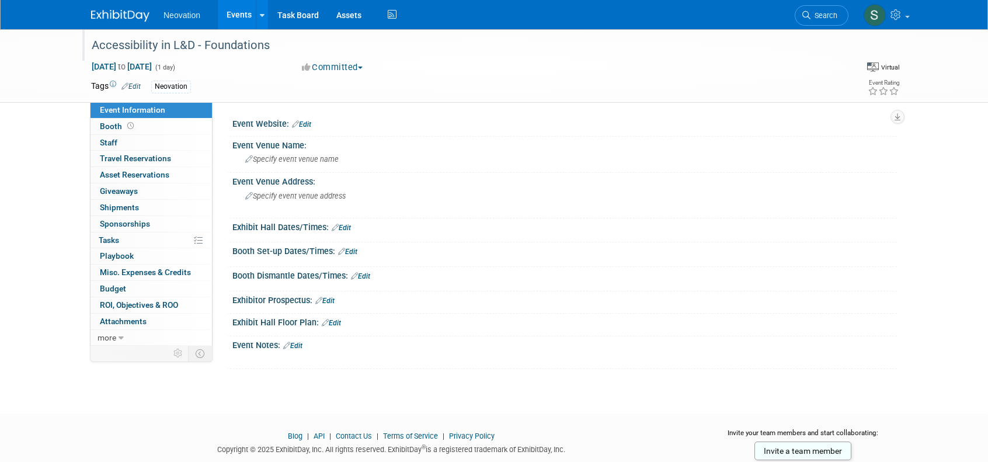
drag, startPoint x: 269, startPoint y: 44, endPoint x: 204, endPoint y: 45, distance: 65.4
click at [204, 45] on div "Accessibility in L&D - Foundations" at bounding box center [459, 45] width 743 height 21
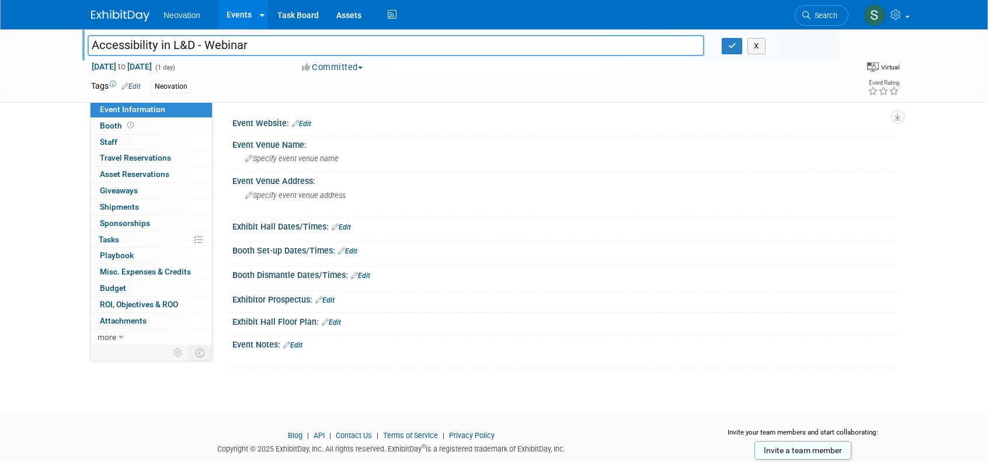
type input "Accessibility in L&D - Webinar"
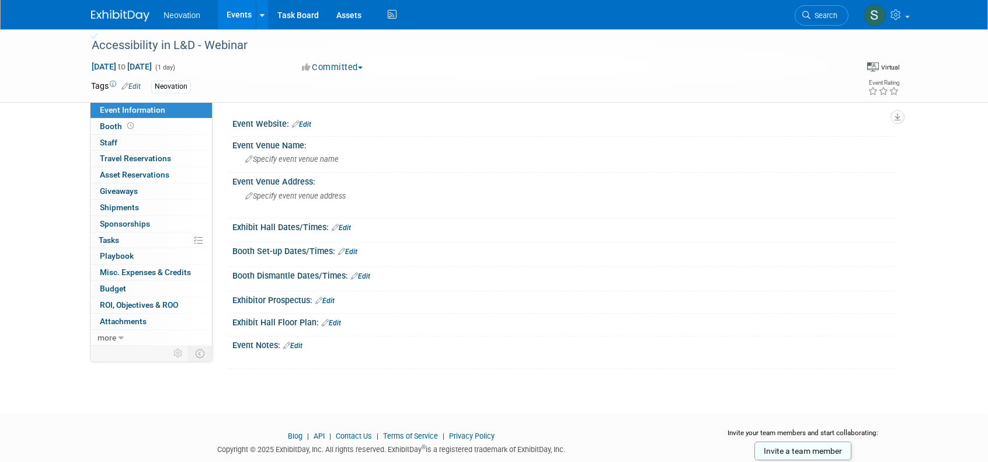
click at [183, 19] on span "Neovation" at bounding box center [181, 15] width 37 height 9
click at [233, 16] on link "Events" at bounding box center [239, 14] width 43 height 29
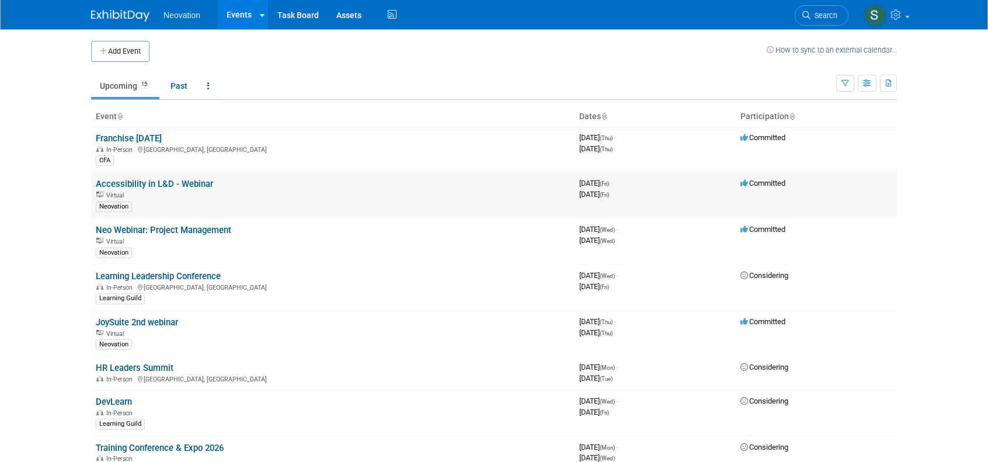
click at [209, 183] on link "Accessibility in L&D - Webinar" at bounding box center [154, 184] width 117 height 11
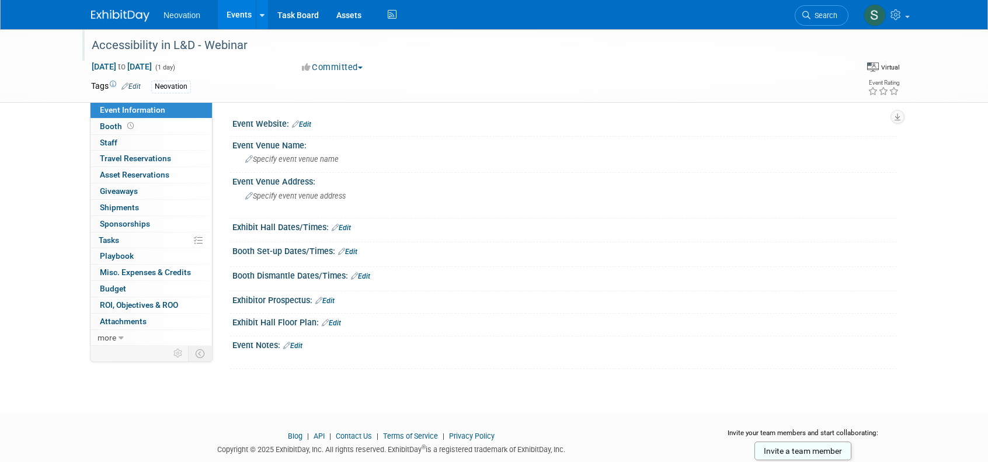
drag, startPoint x: 194, startPoint y: 45, endPoint x: 246, endPoint y: 48, distance: 52.0
click at [246, 48] on div "Accessibility in L&D - Webinar" at bounding box center [459, 45] width 743 height 21
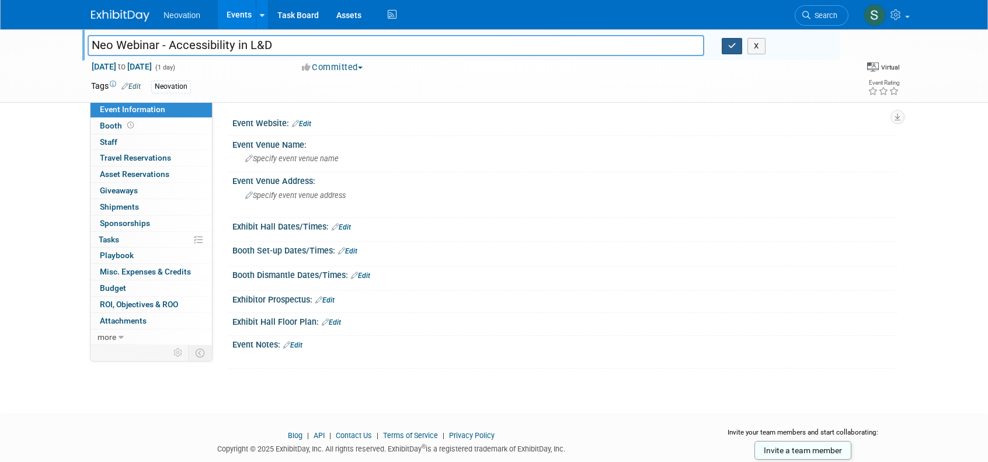
type input "Neo Webinar - Accessibility in L&D"
click at [726, 47] on button "button" at bounding box center [732, 46] width 21 height 16
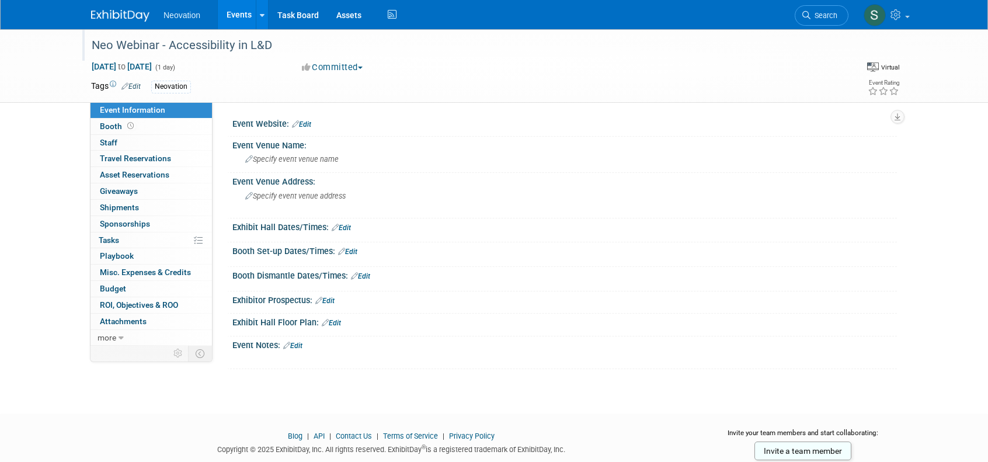
click at [186, 15] on span "Neovation" at bounding box center [181, 15] width 37 height 9
click at [235, 9] on link "Events" at bounding box center [239, 14] width 43 height 29
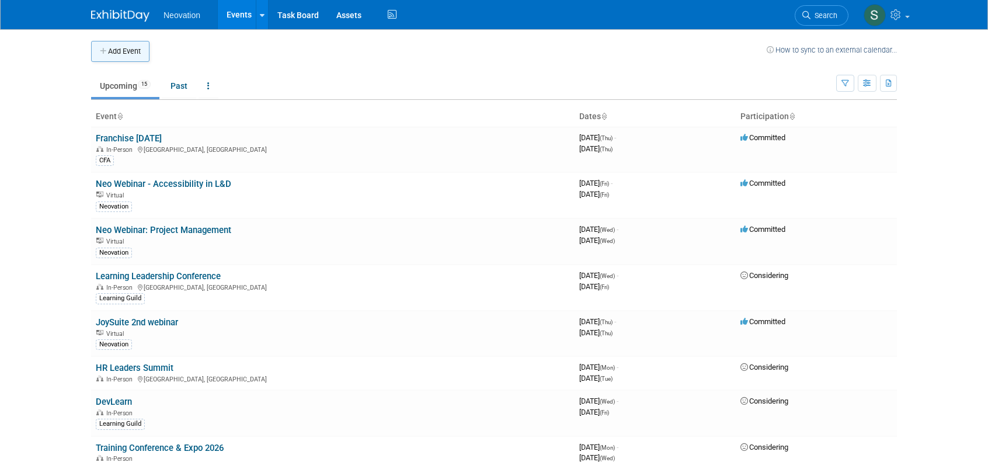
click at [125, 50] on button "Add Event" at bounding box center [120, 51] width 58 height 21
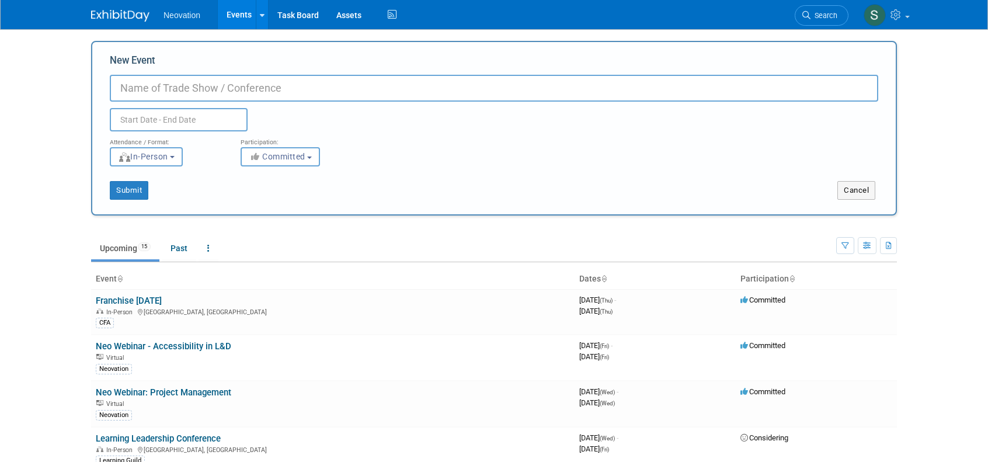
click at [180, 87] on input "New Event" at bounding box center [494, 88] width 768 height 27
type input "Learning & Analytics Online Conference"
click at [180, 115] on input "text" at bounding box center [179, 119] width 138 height 23
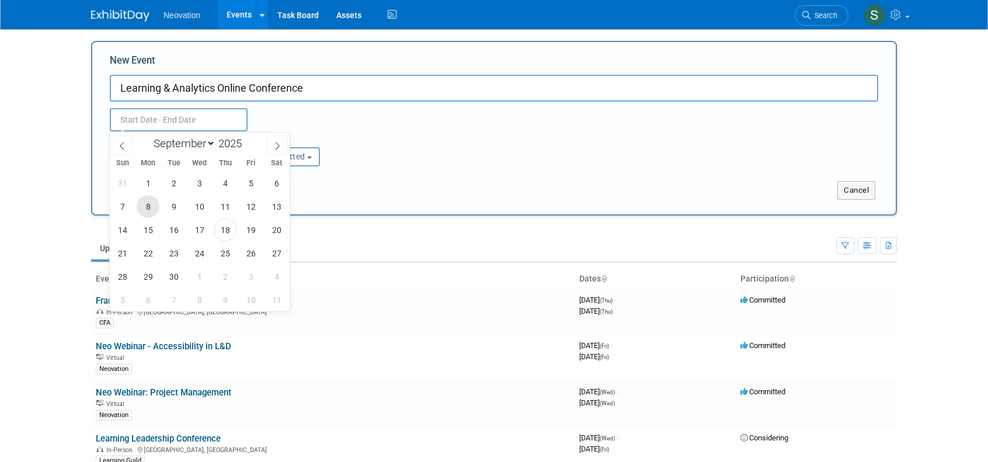
click at [148, 205] on span "8" at bounding box center [148, 206] width 23 height 23
click at [172, 203] on span "9" at bounding box center [173, 206] width 23 height 23
type input "Sep 8, 2025 to Sep 9, 2025"
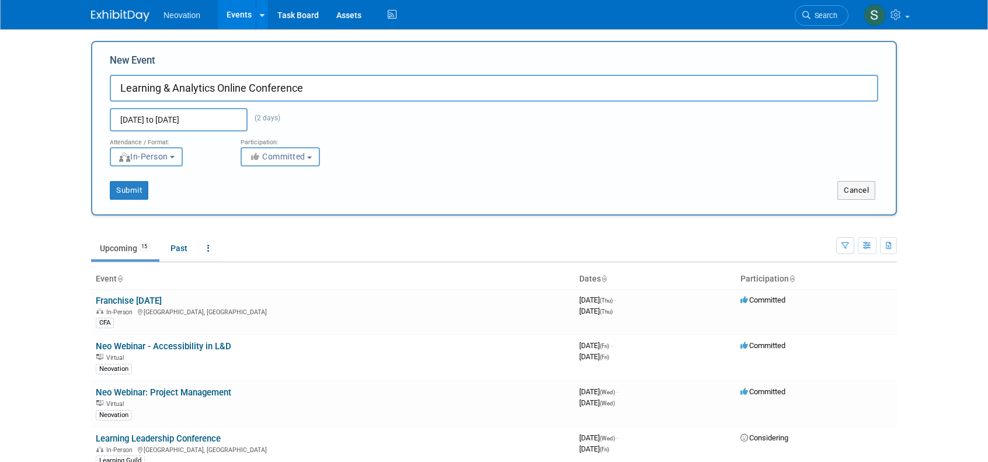
click at [168, 156] on span "In-Person" at bounding box center [143, 156] width 50 height 9
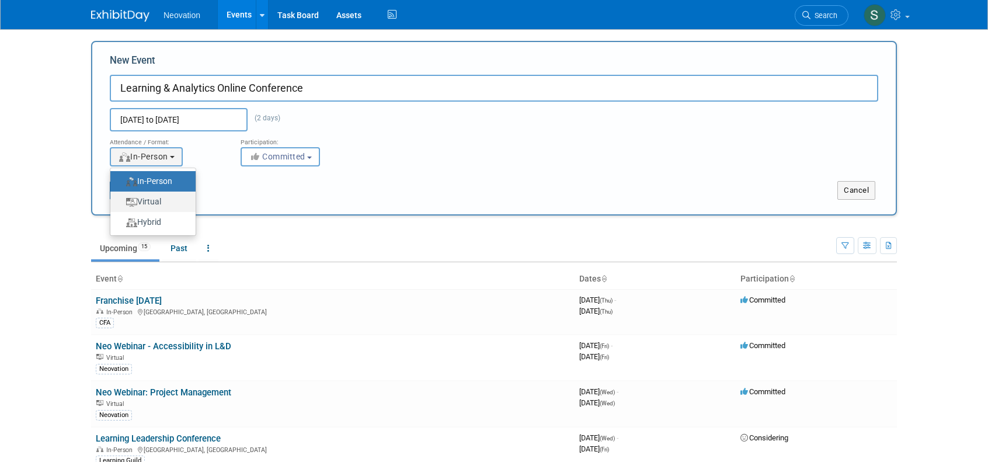
click at [164, 202] on label "Virtual" at bounding box center [150, 202] width 68 height 16
click at [121, 202] on input "Virtual" at bounding box center [117, 202] width 8 height 8
select select "2"
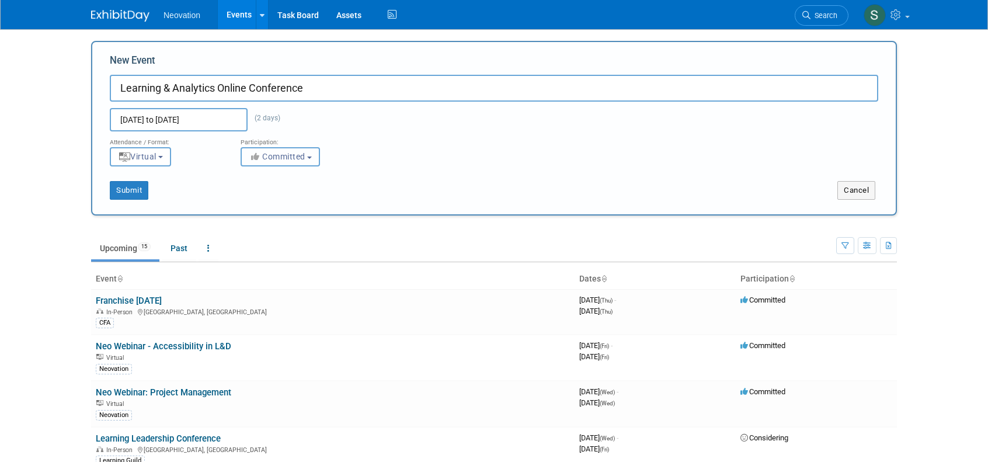
click at [293, 153] on span "Committed" at bounding box center [277, 156] width 57 height 9
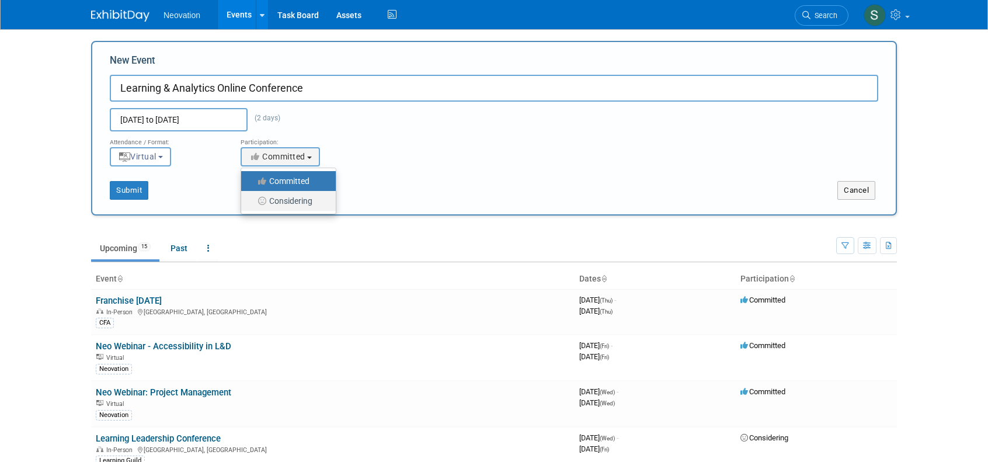
click at [292, 199] on label "Considering" at bounding box center [285, 200] width 77 height 15
click at [252, 199] on input "Considering" at bounding box center [248, 201] width 8 height 8
select select "2"
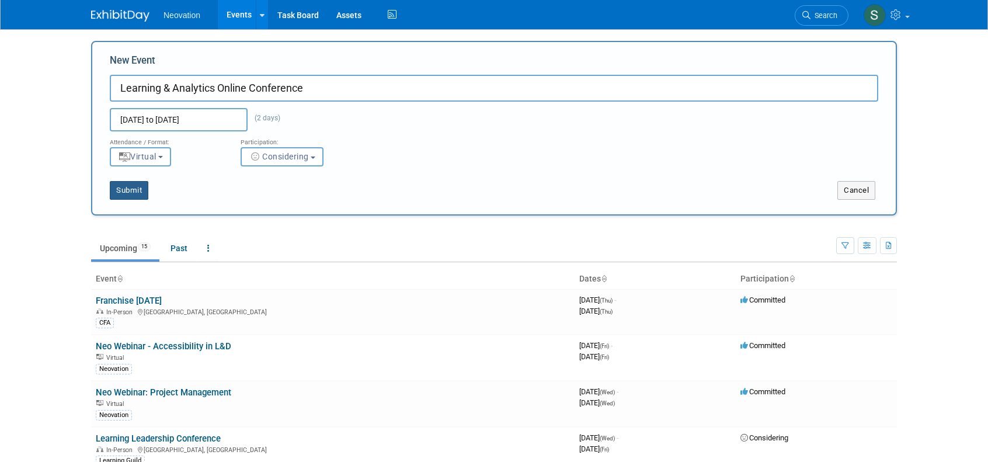
click at [121, 187] on button "Submit" at bounding box center [129, 190] width 39 height 19
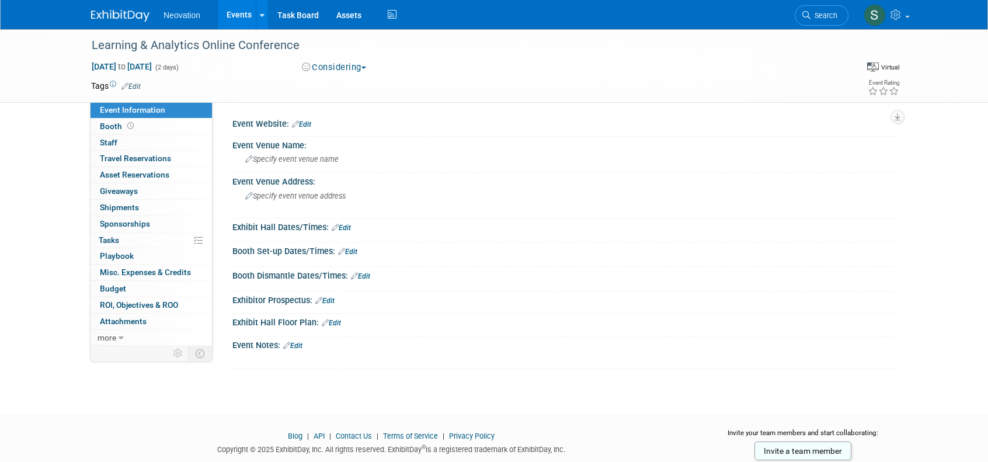
click at [311, 124] on link "Edit" at bounding box center [301, 124] width 19 height 8
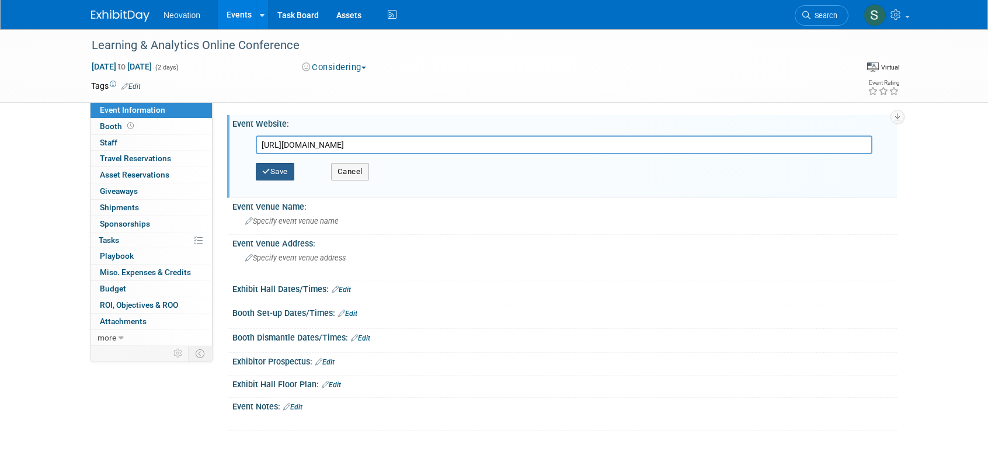
type input "https://www.learningguild.com/learning-data-analytics-online-conference-2025-ho…"
click at [274, 175] on button "Save" at bounding box center [275, 172] width 39 height 18
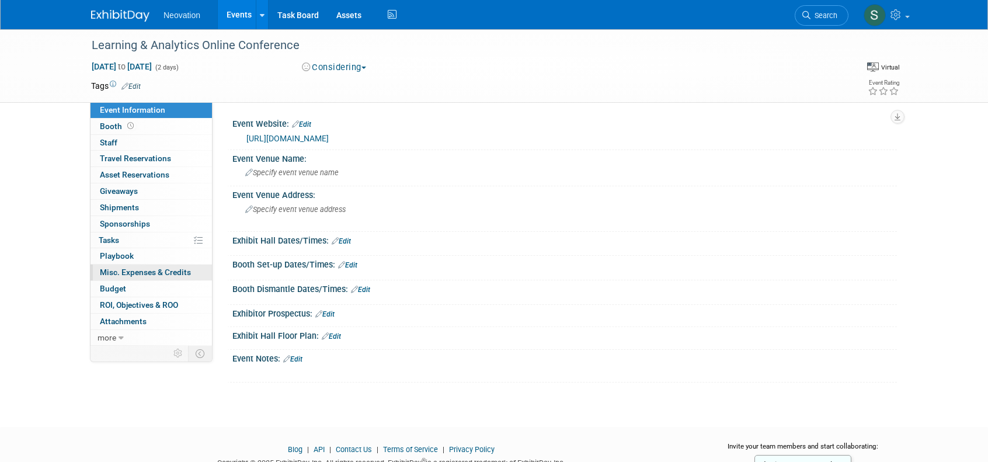
click at [141, 267] on span "Misc. Expenses & Credits 0" at bounding box center [145, 271] width 91 height 9
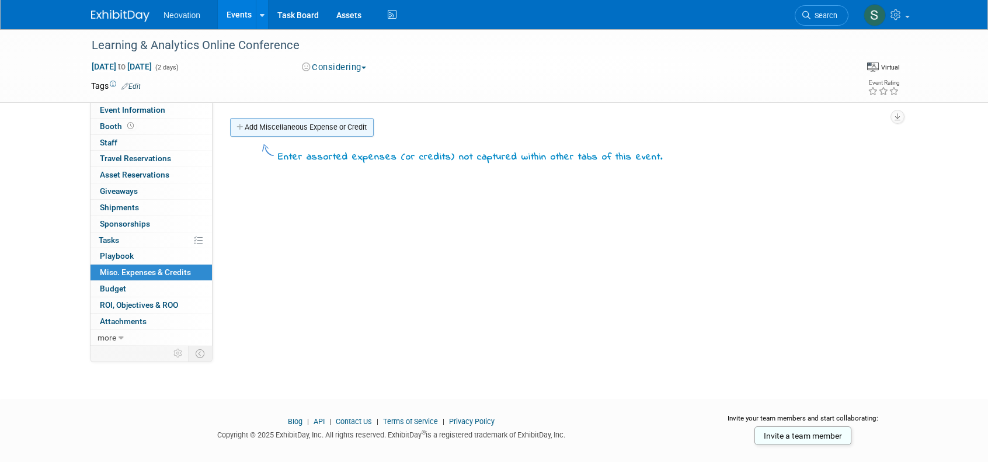
click at [286, 124] on link "Add Miscellaneous Expense or Credit" at bounding box center [302, 127] width 144 height 19
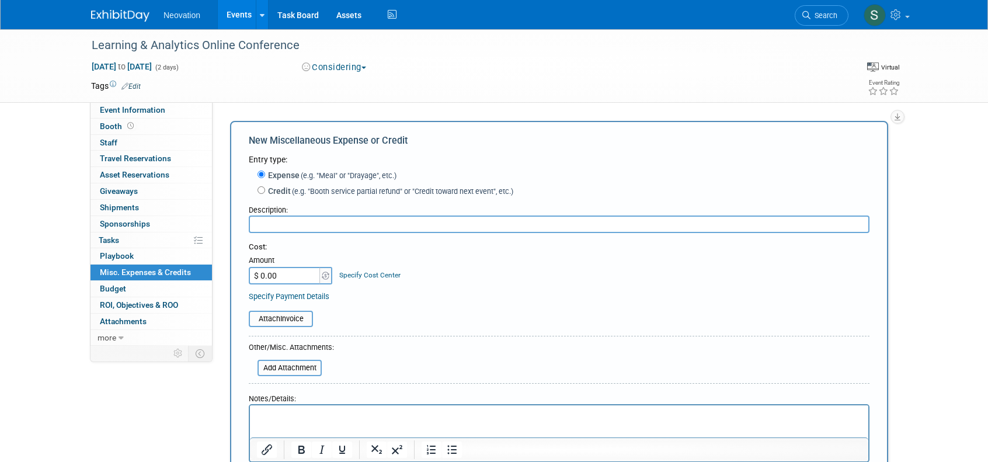
click at [281, 228] on input "text" at bounding box center [559, 224] width 621 height 18
type input "Delegate Registration"
type input "$ 395.00"
click at [306, 412] on p "Rich Text Area. Press ALT-0 for help." at bounding box center [559, 416] width 605 height 12
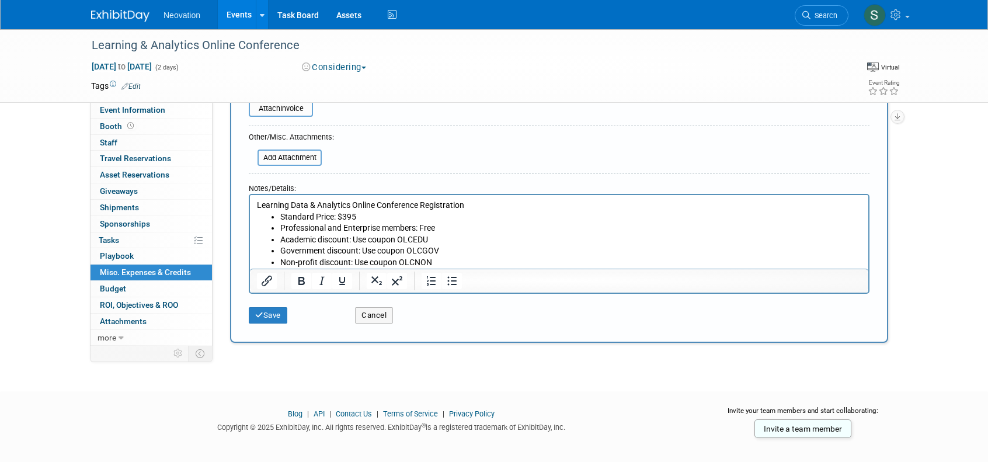
scroll to position [215, 0]
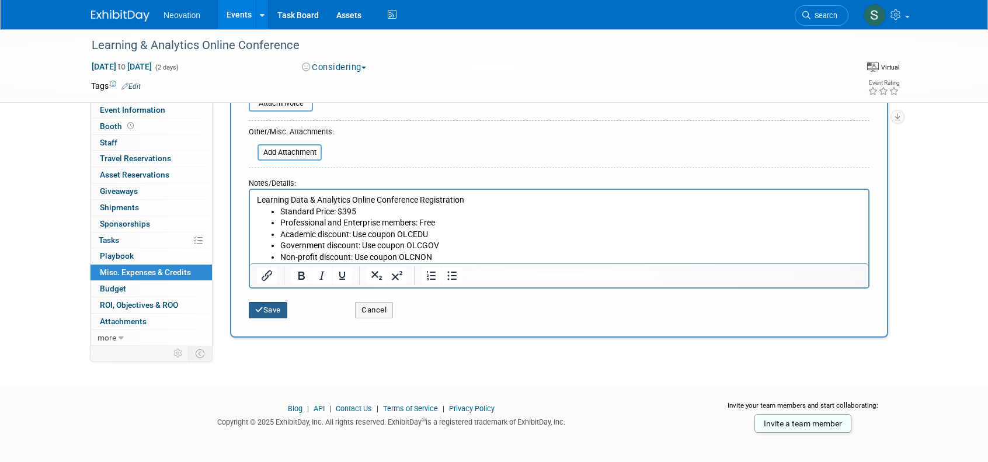
click at [269, 311] on button "Save" at bounding box center [268, 310] width 39 height 16
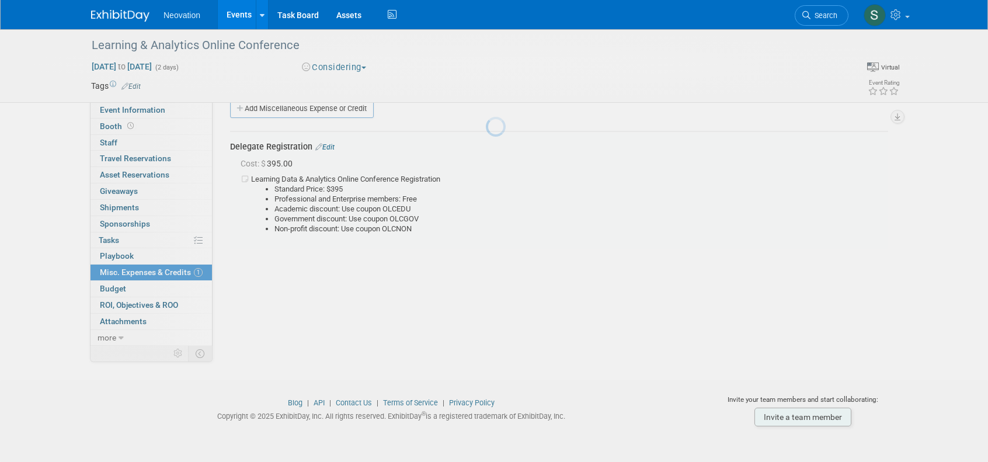
scroll to position [19, 0]
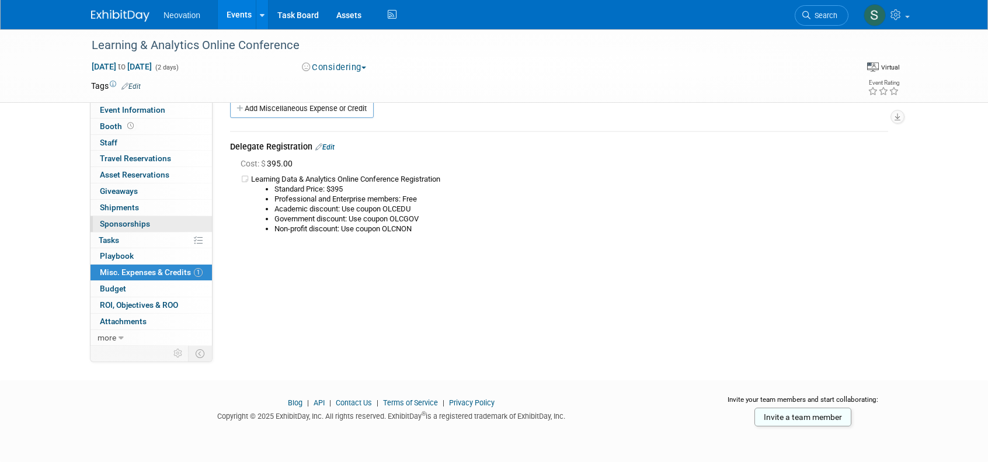
click at [130, 219] on span "Sponsorships 0" at bounding box center [125, 223] width 50 height 9
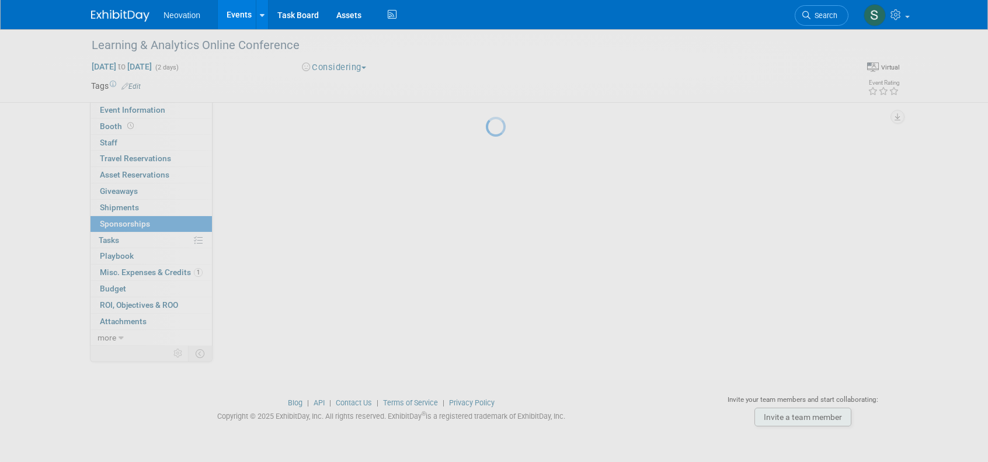
scroll to position [0, 0]
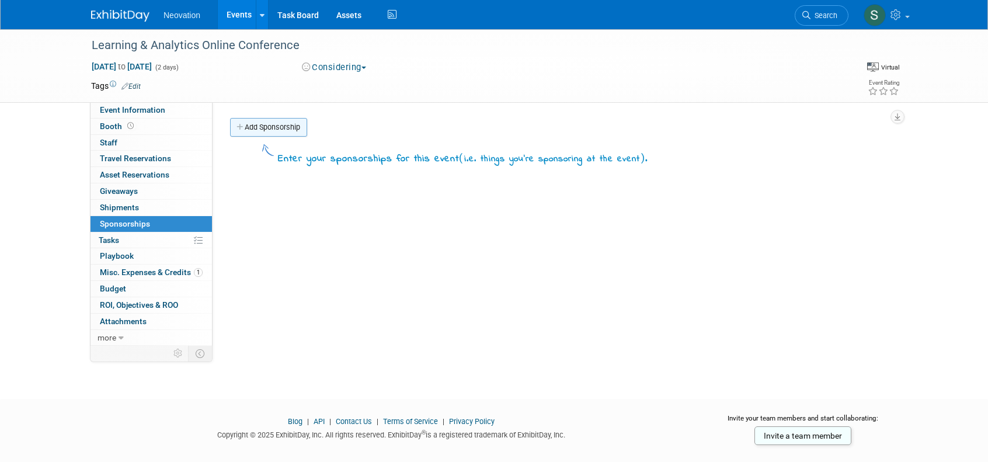
click at [278, 122] on link "Add Sponsorship" at bounding box center [268, 127] width 77 height 19
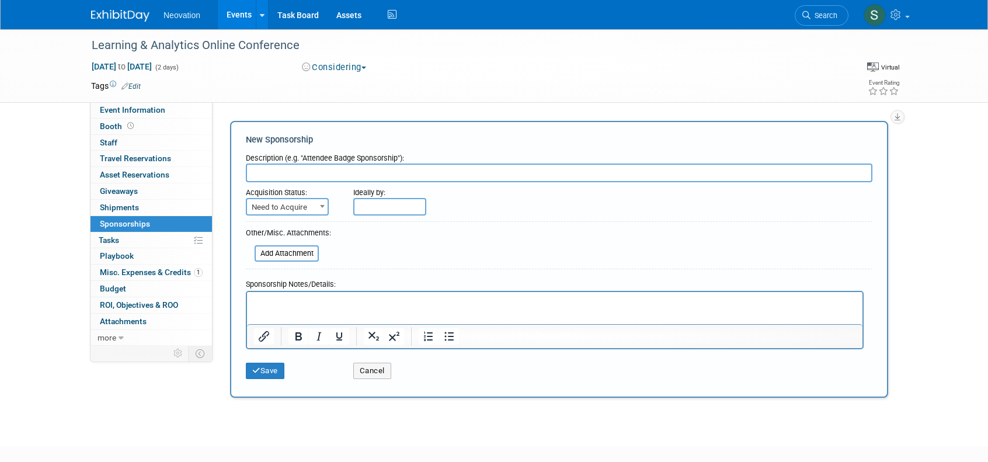
click at [291, 173] on input "text" at bounding box center [559, 172] width 626 height 19
click at [526, 92] on div "Tags Edit" at bounding box center [426, 86] width 671 height 16
click at [238, 13] on link "Events" at bounding box center [239, 14] width 43 height 29
